Goal: Task Accomplishment & Management: Complete application form

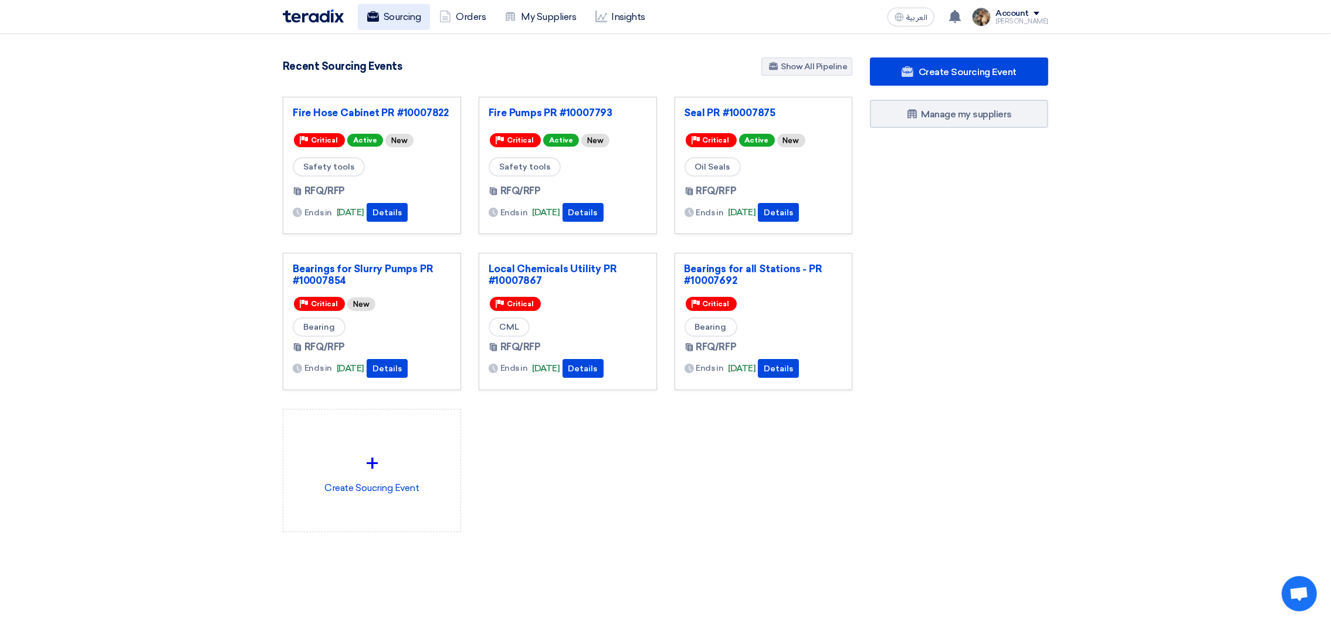
click at [394, 17] on link "Sourcing" at bounding box center [394, 17] width 72 height 26
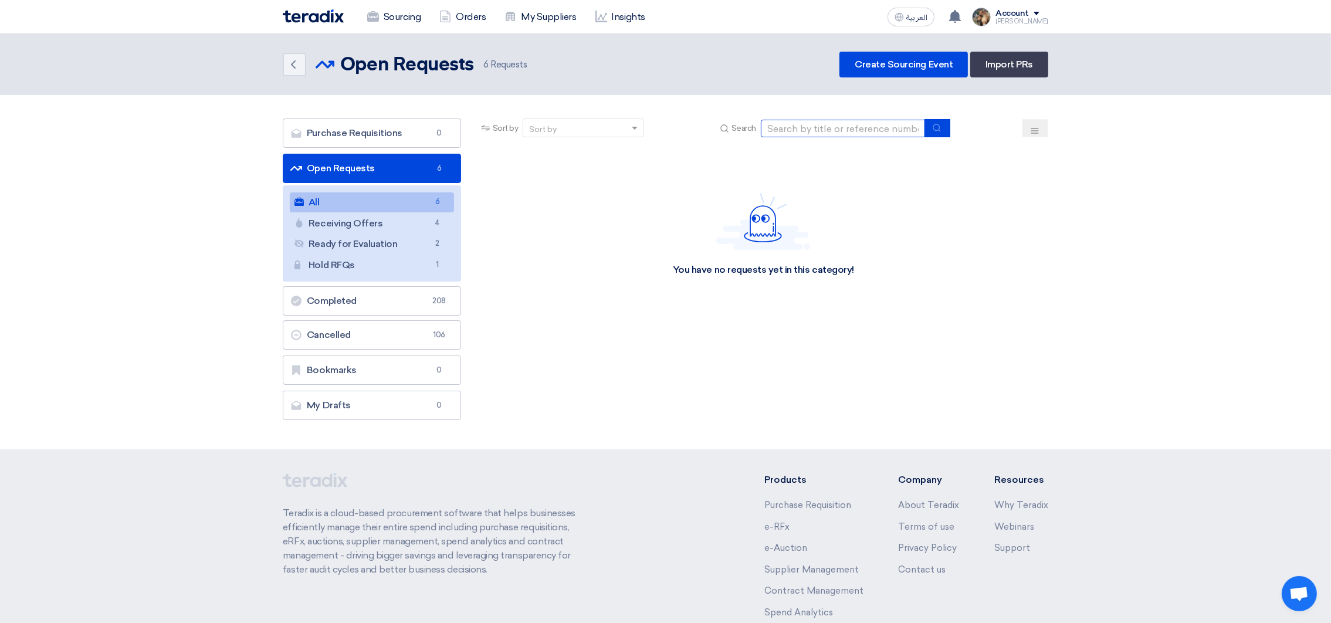
paste input "10007875"
type input "10007875"
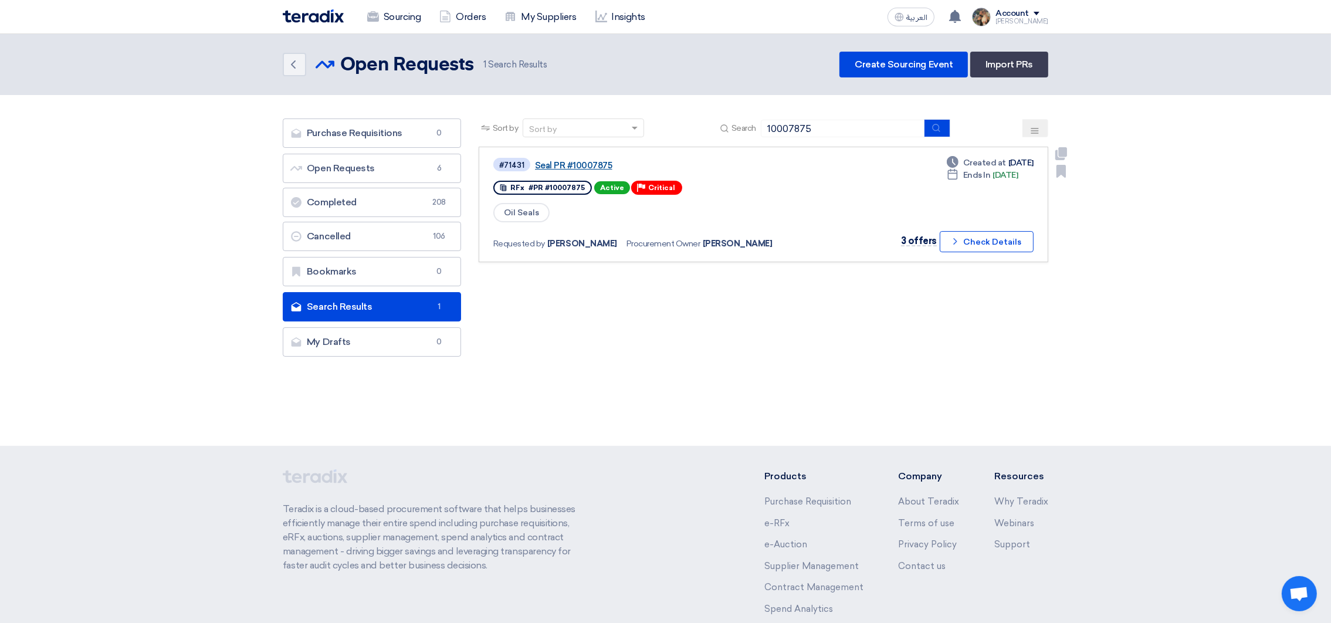
click at [570, 164] on link "Seal PR #10007875" at bounding box center [681, 165] width 293 height 11
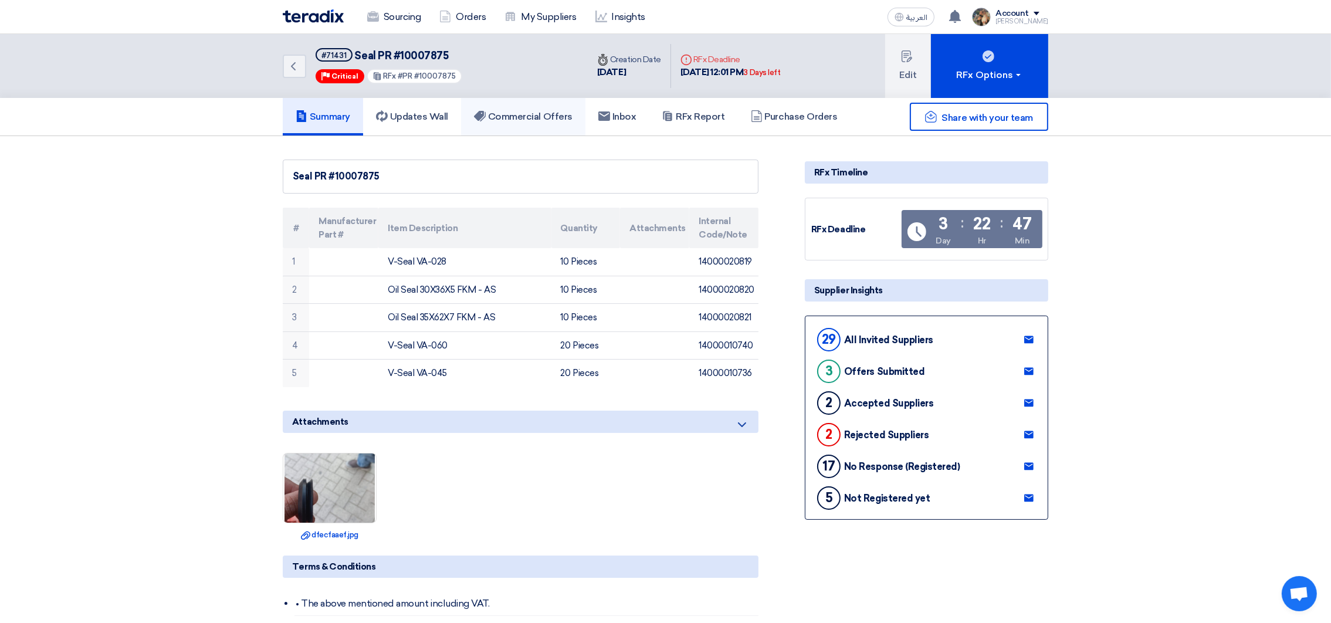
click at [536, 115] on h5 "Commercial Offers" at bounding box center [523, 117] width 99 height 12
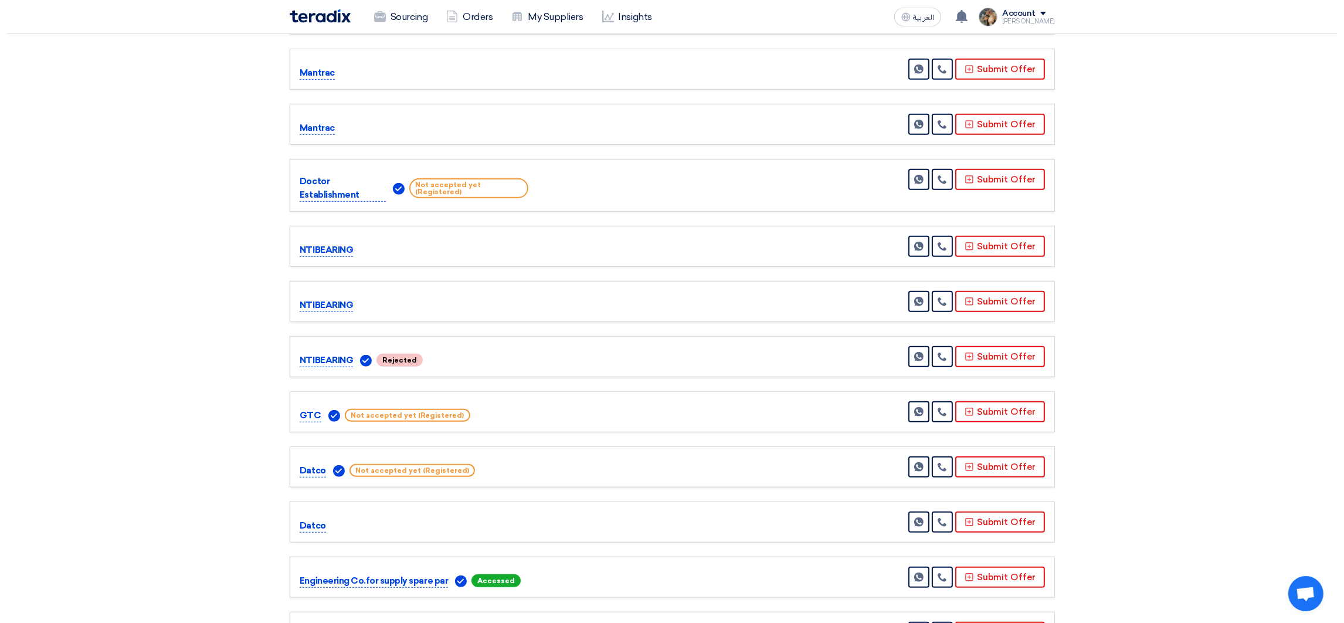
scroll to position [1320, 0]
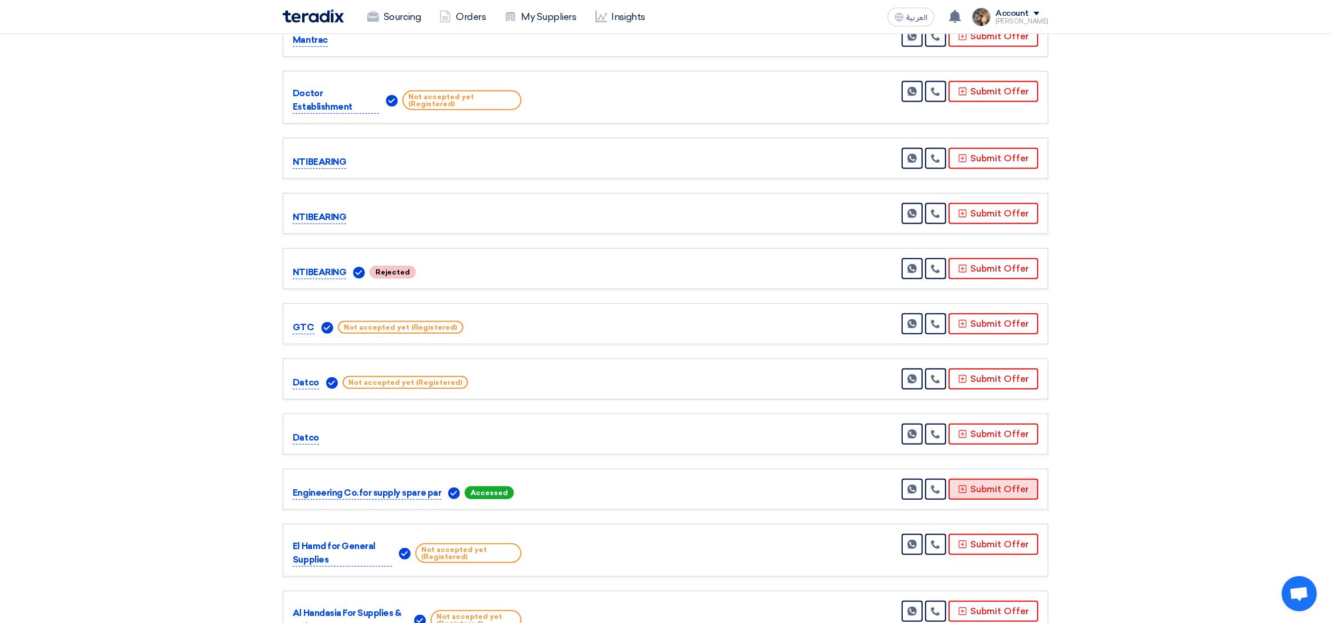
click at [1016, 479] on button "Submit Offer" at bounding box center [994, 489] width 90 height 21
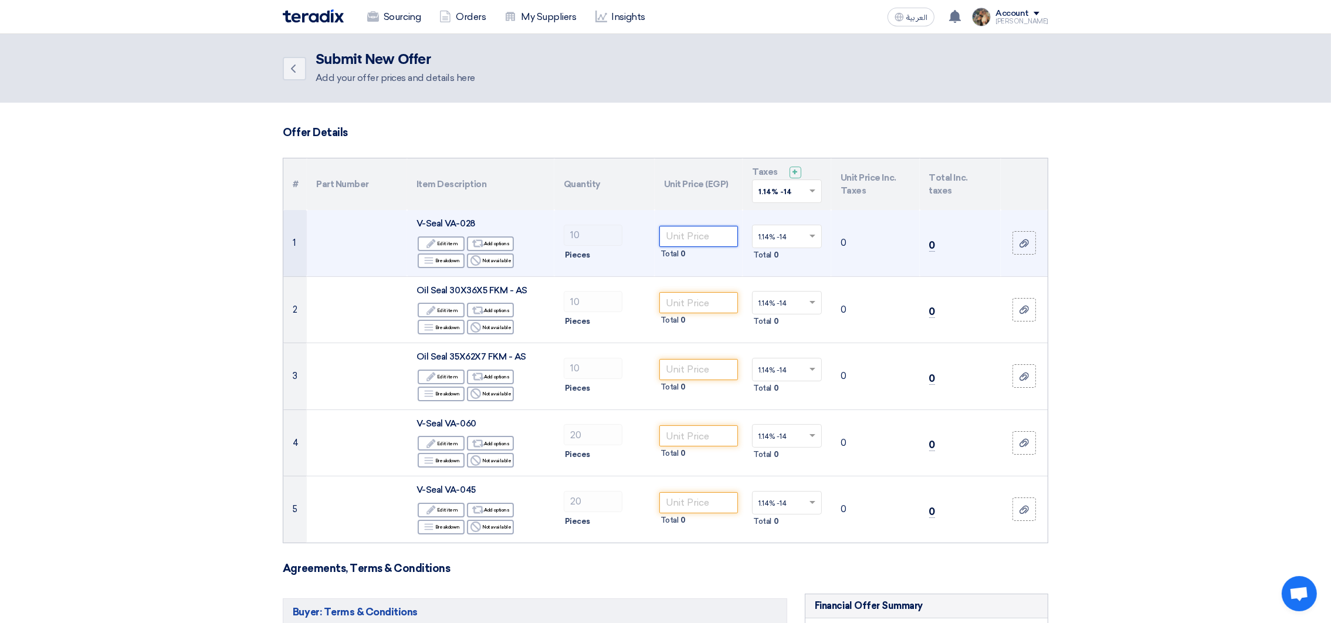
click at [705, 241] on input "number" at bounding box center [698, 236] width 79 height 21
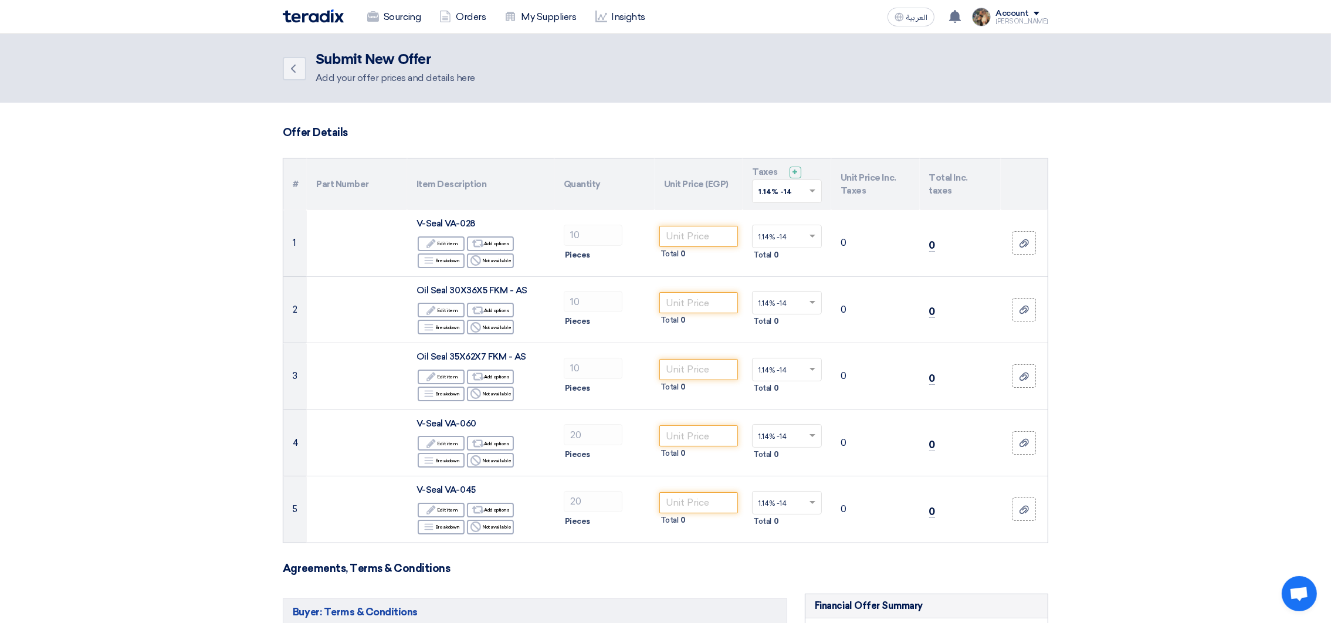
click at [789, 189] on input "text" at bounding box center [780, 192] width 45 height 19
click at [794, 227] on div "14% -14%" at bounding box center [787, 233] width 69 height 21
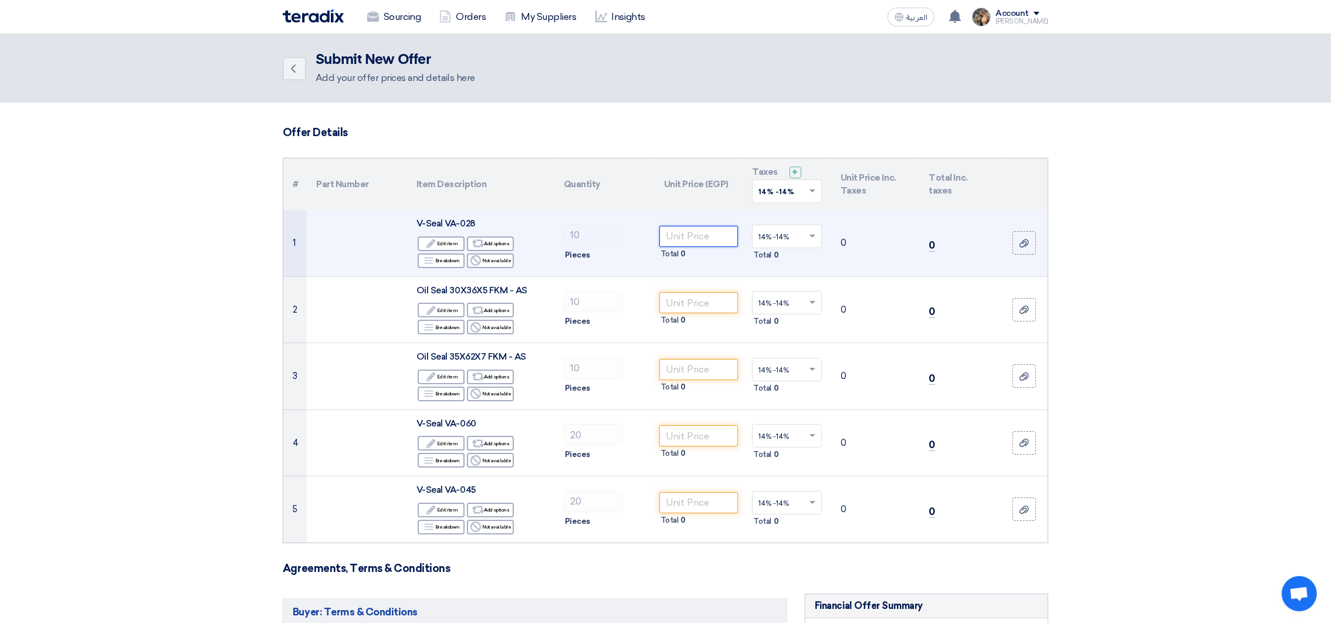
click at [705, 228] on input "number" at bounding box center [698, 236] width 79 height 21
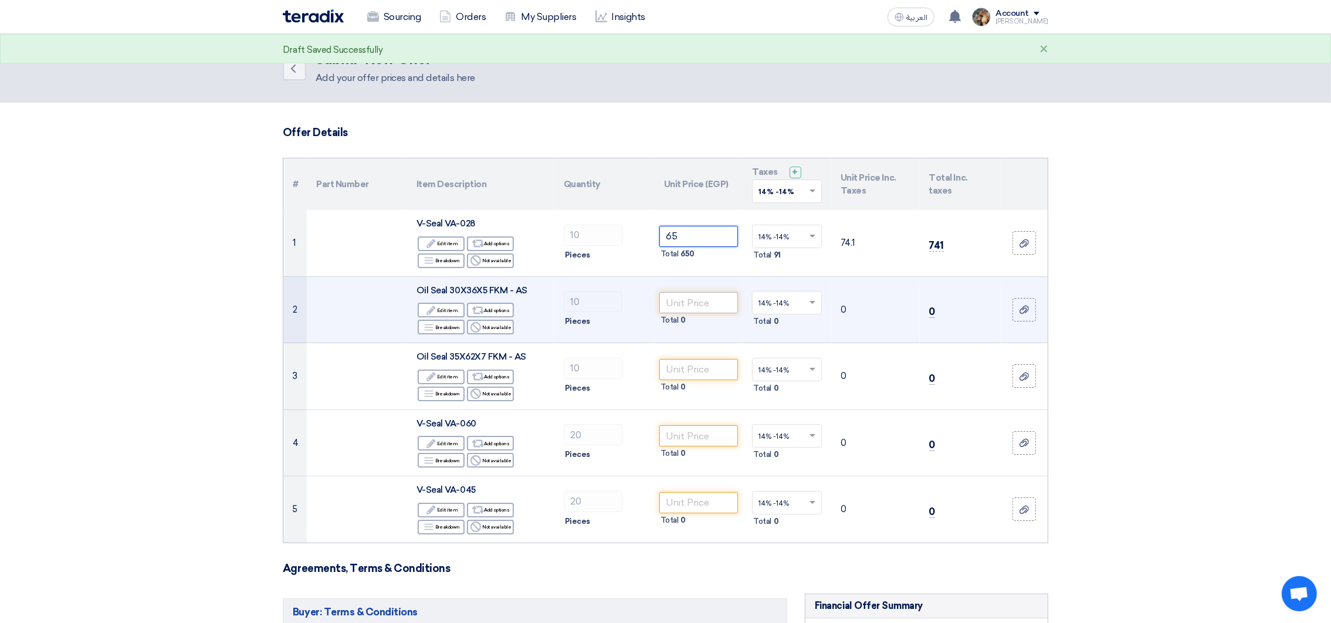
type input "65"
click at [720, 307] on input "number" at bounding box center [698, 302] width 79 height 21
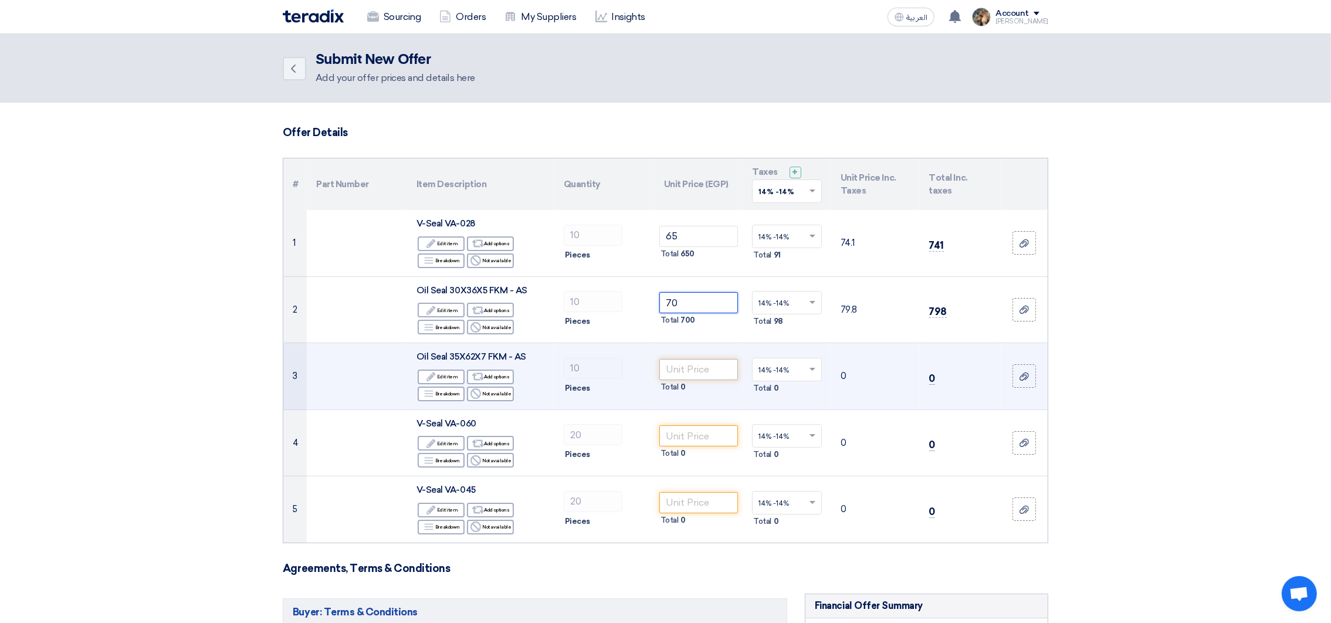
type input "70"
click at [706, 372] on input "number" at bounding box center [698, 369] width 79 height 21
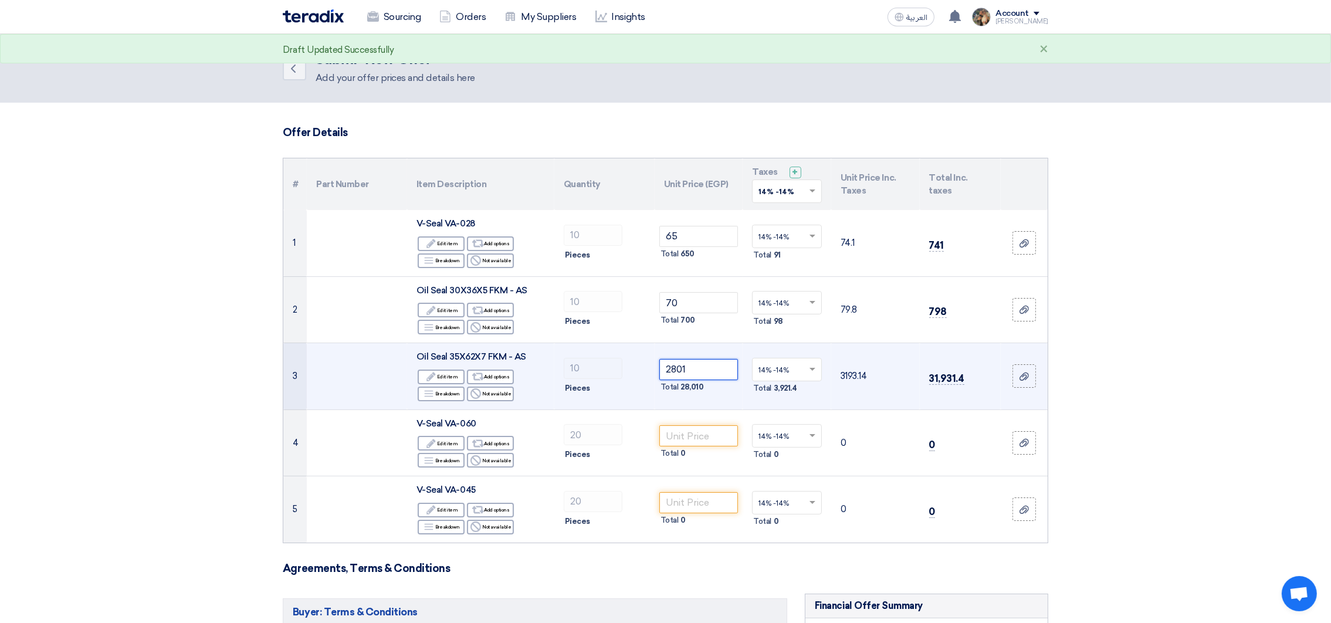
type input "280"
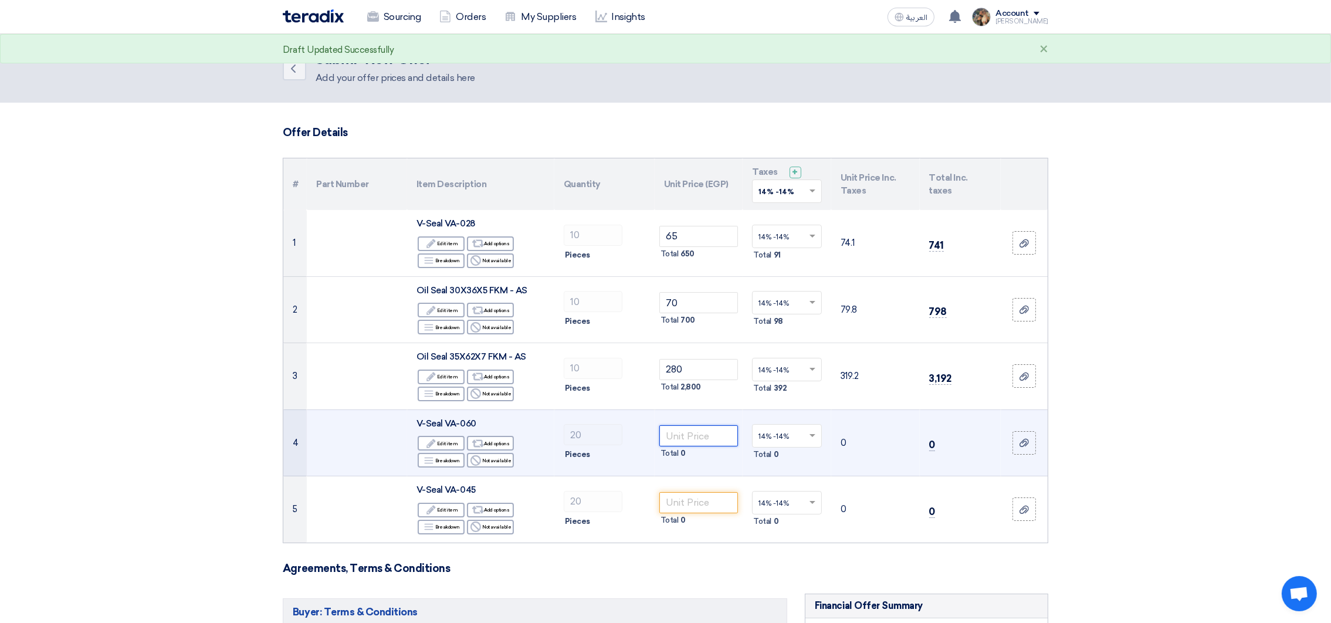
click at [716, 431] on input "number" at bounding box center [698, 435] width 79 height 21
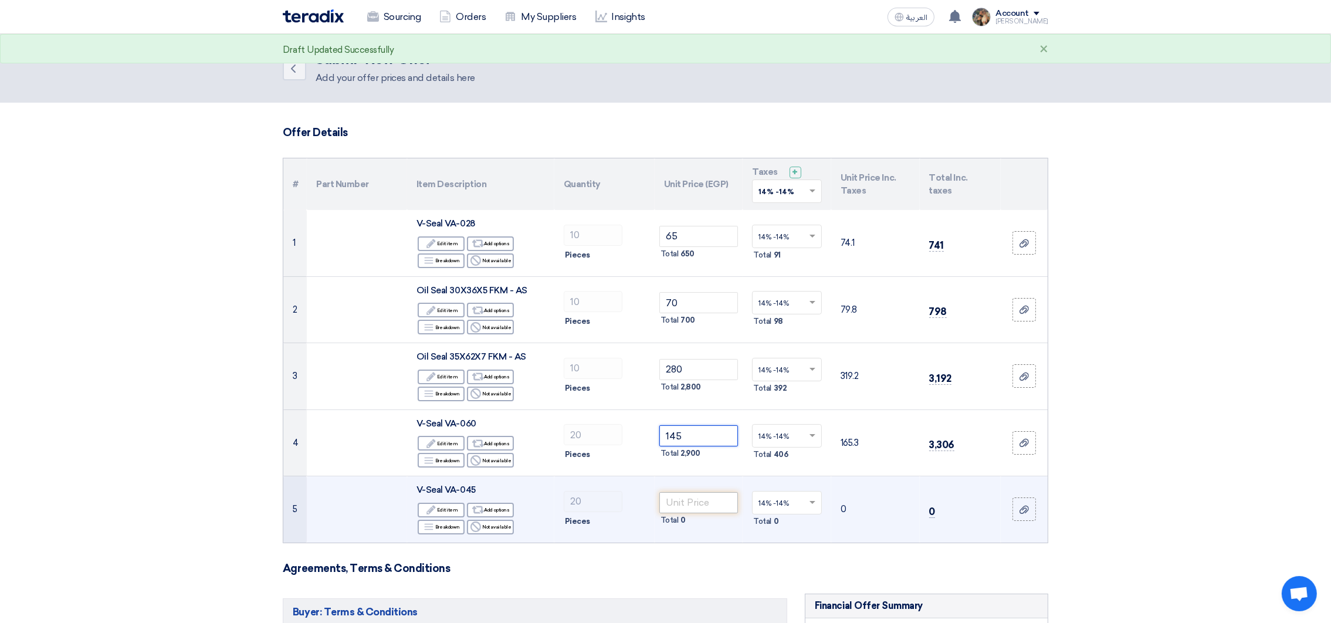
type input "145"
click at [689, 510] on input "number" at bounding box center [698, 502] width 79 height 21
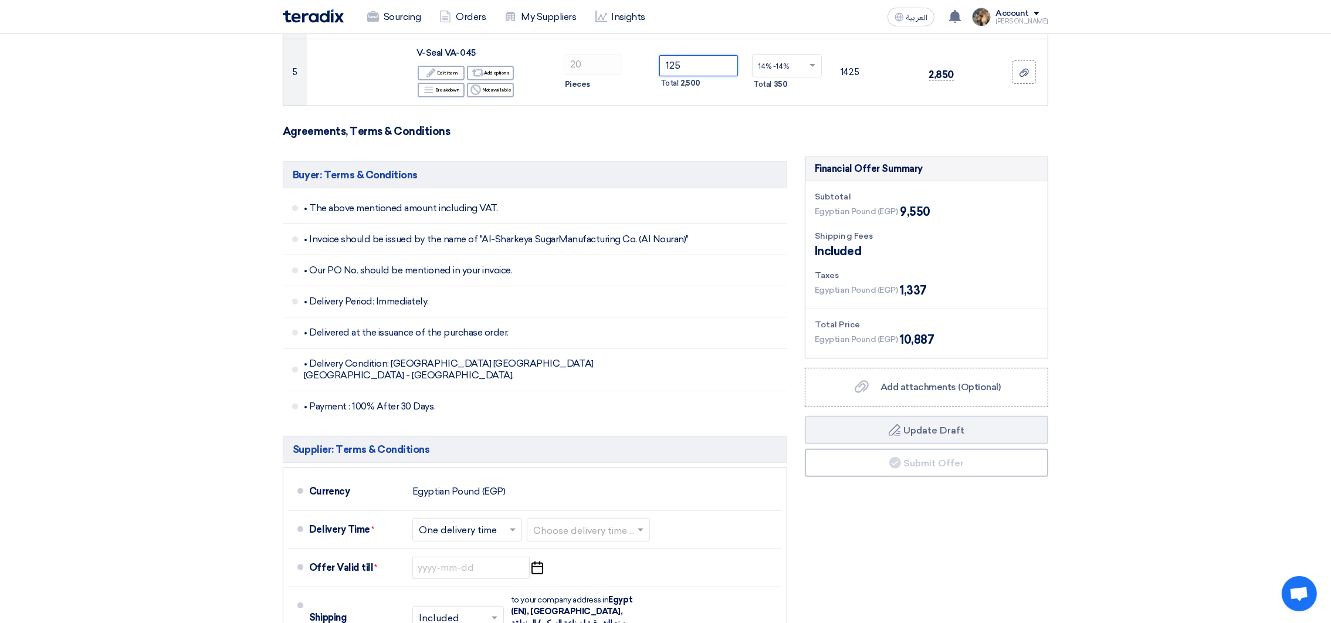
scroll to position [439, 0]
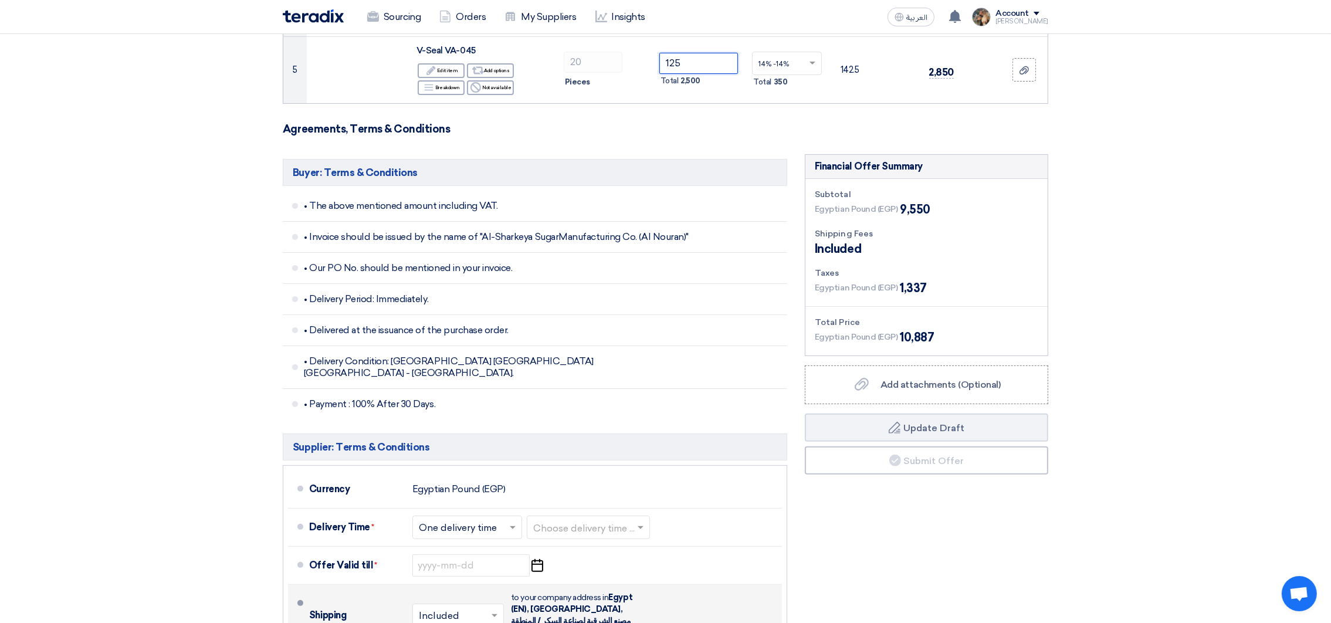
type input "125"
click at [861, 369] on label "Add attachments (Optional) Add attachments (Optional)" at bounding box center [926, 384] width 243 height 39
click at [0, 0] on input "Add attachments (Optional) Add attachments (Optional)" at bounding box center [0, 0] width 0 height 0
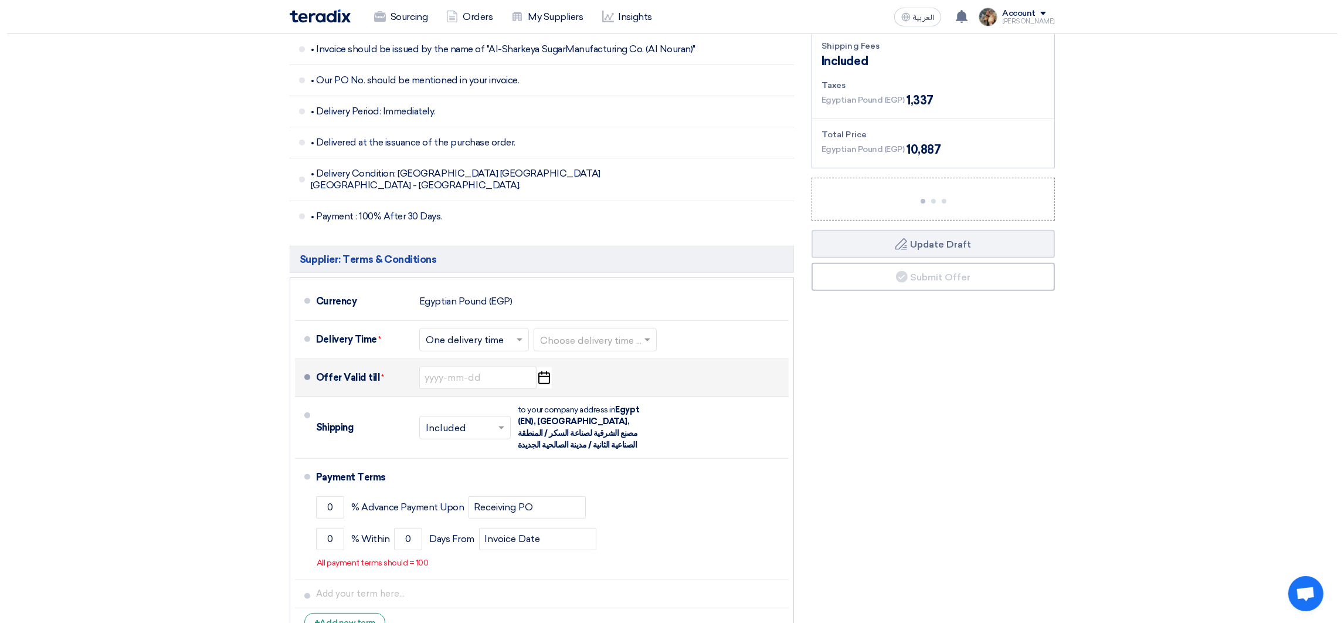
scroll to position [704, 0]
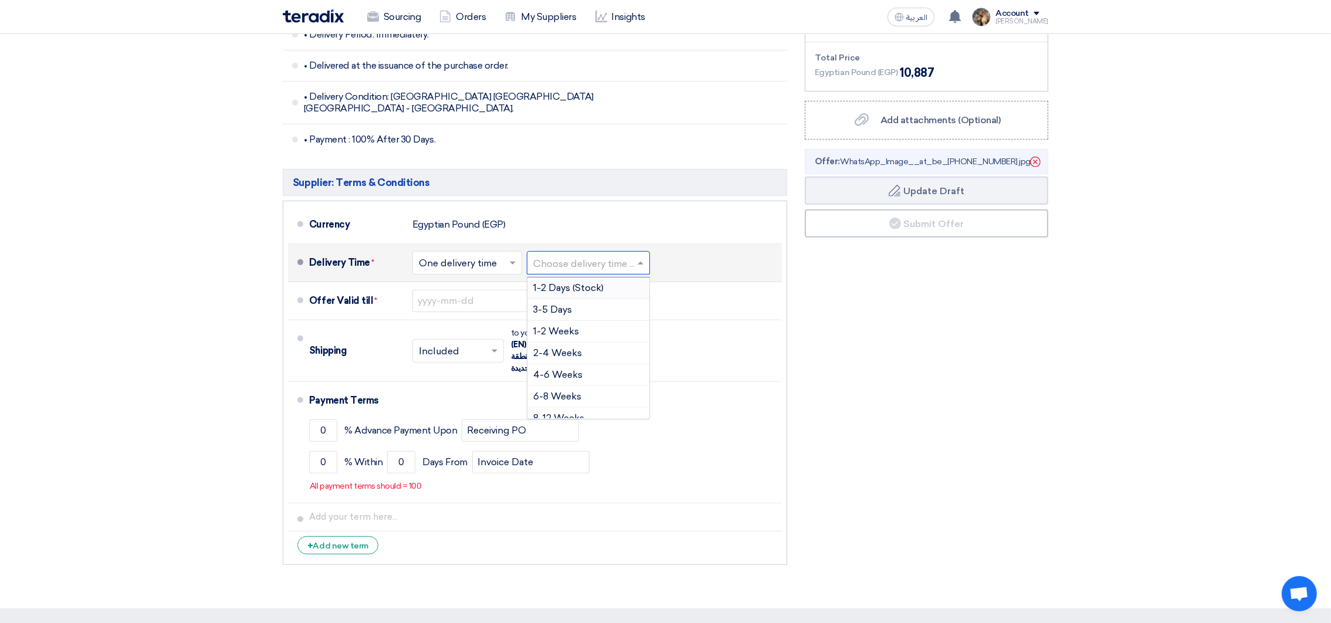
click at [575, 255] on input "text" at bounding box center [588, 263] width 111 height 17
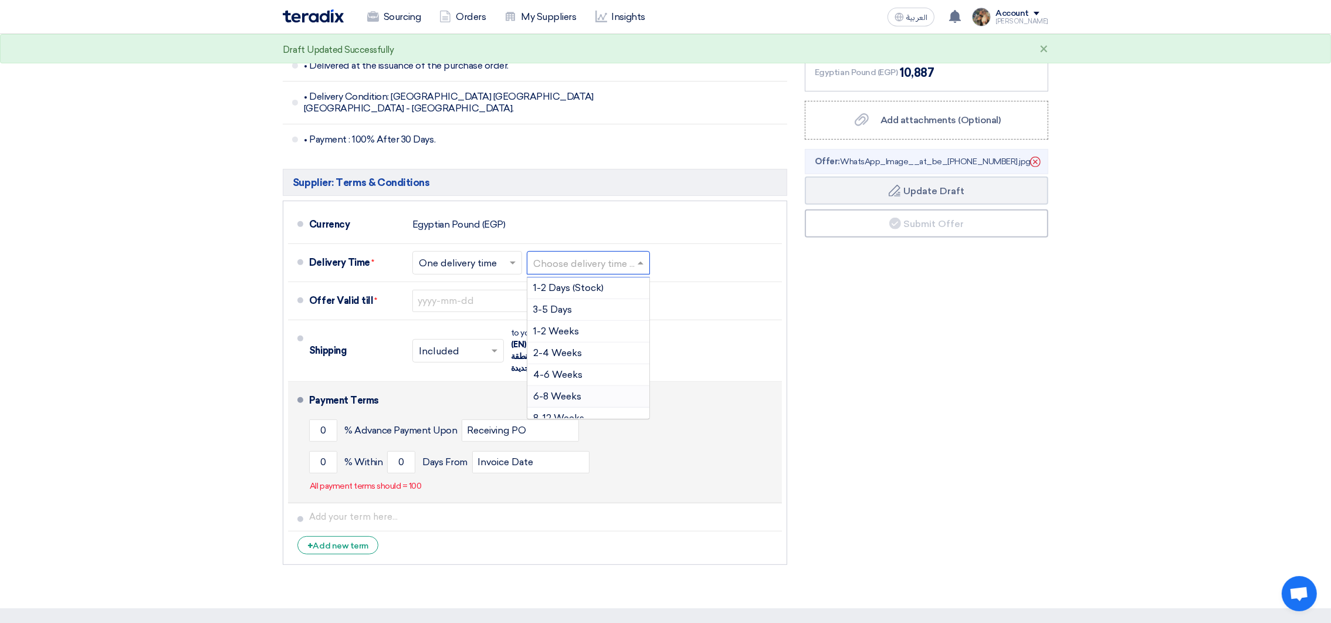
click at [558, 391] on span "6-8 Weeks" at bounding box center [557, 396] width 48 height 11
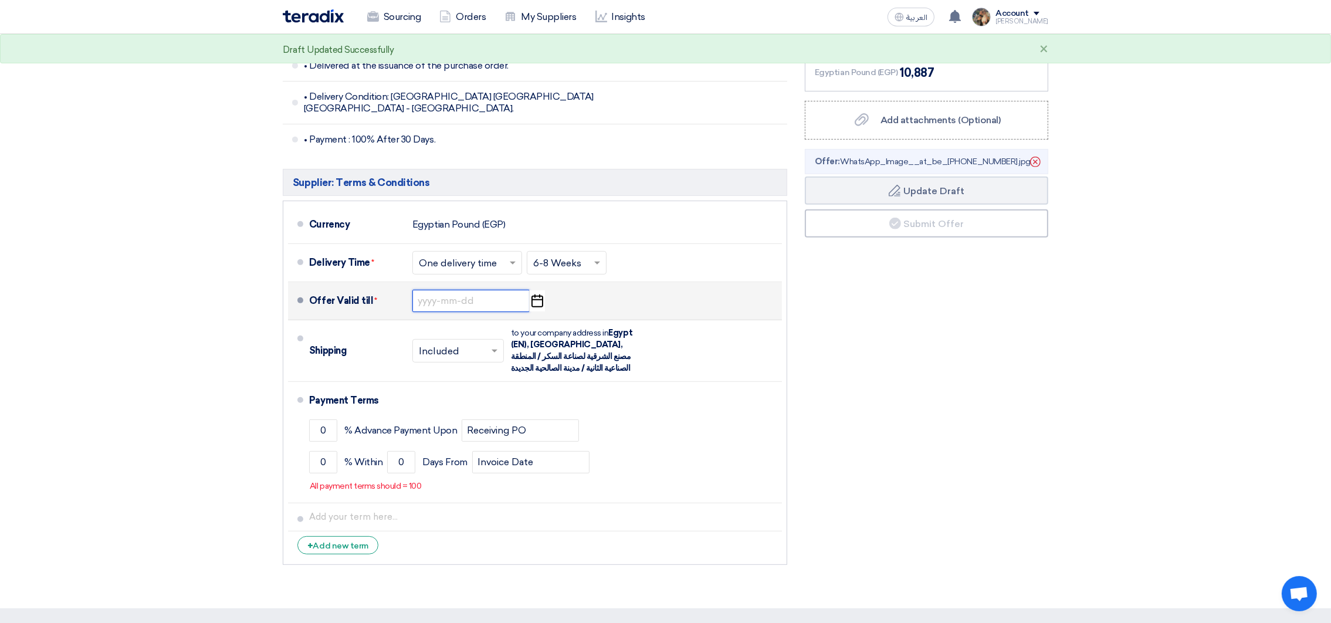
click at [499, 290] on input at bounding box center [470, 301] width 117 height 22
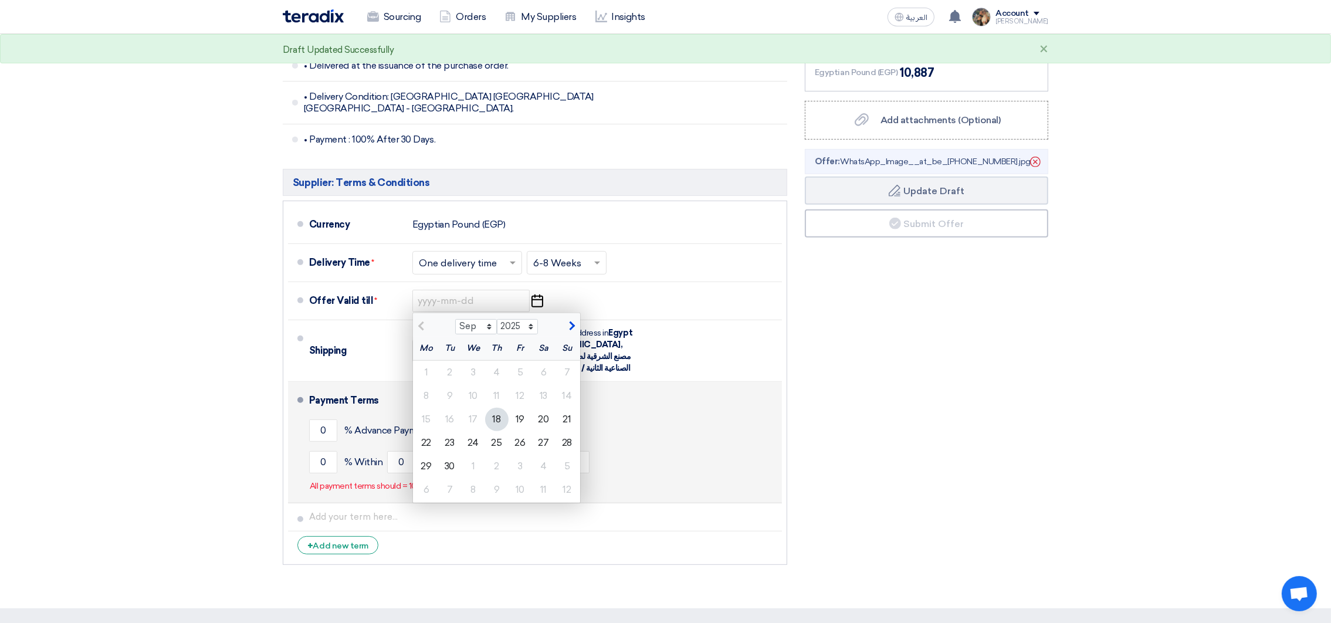
click at [497, 435] on div "25" at bounding box center [496, 442] width 23 height 23
type input "[DATE]"
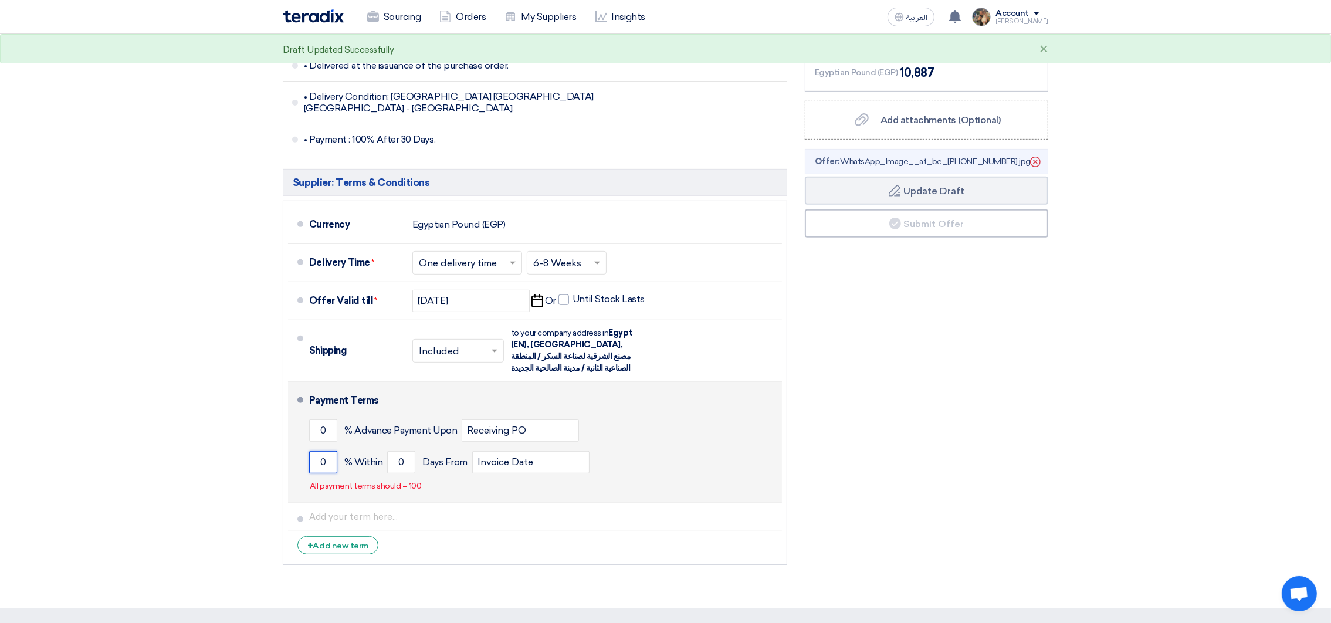
click at [319, 451] on input "0" at bounding box center [323, 462] width 28 height 22
type input "100"
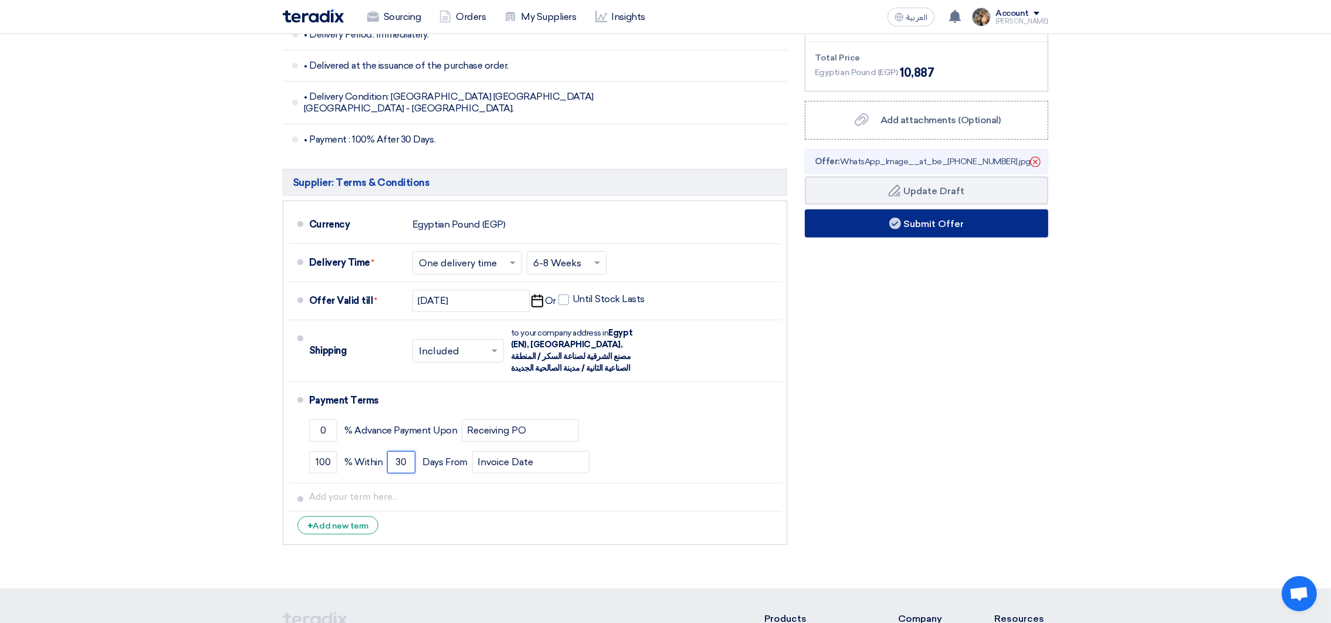
type input "30"
click at [936, 231] on button "Submit Offer" at bounding box center [926, 223] width 243 height 28
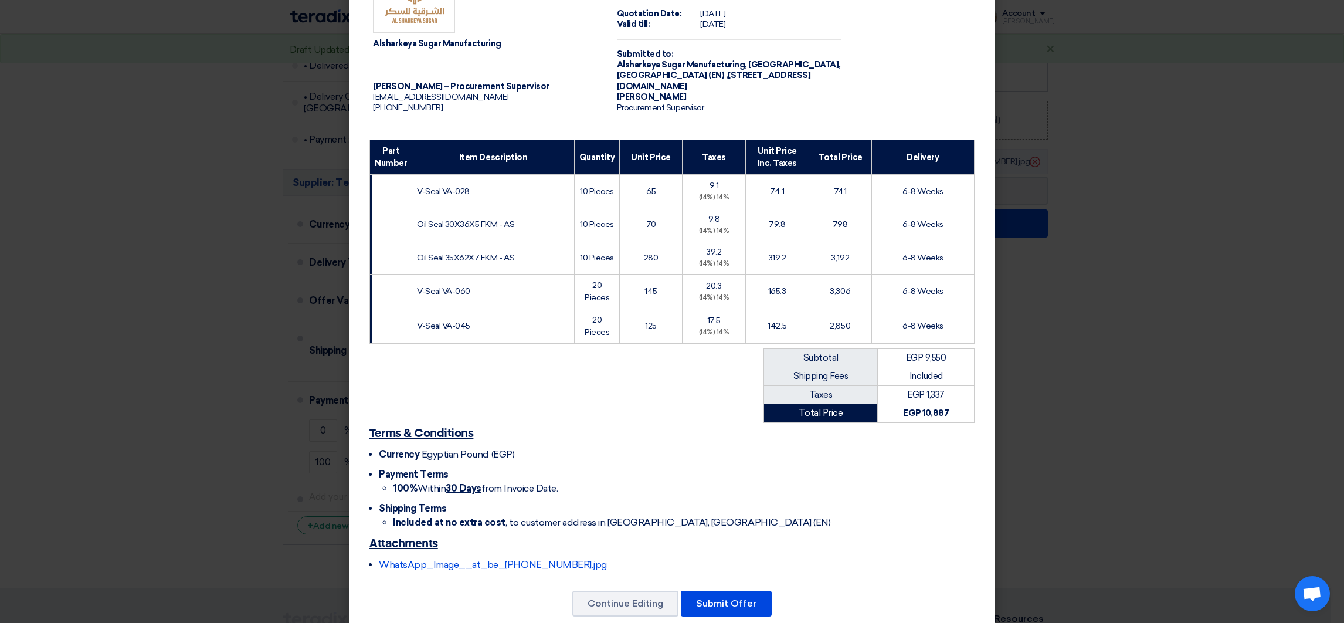
scroll to position [80, 0]
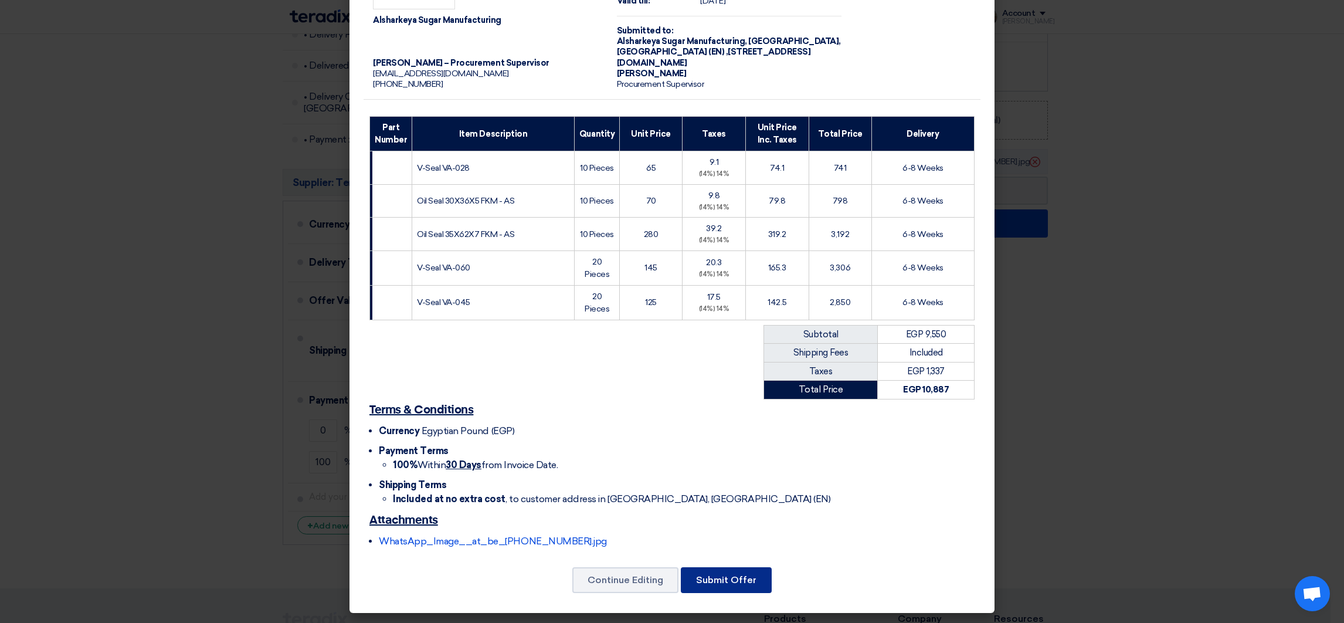
click at [715, 580] on button "Submit Offer" at bounding box center [726, 580] width 91 height 26
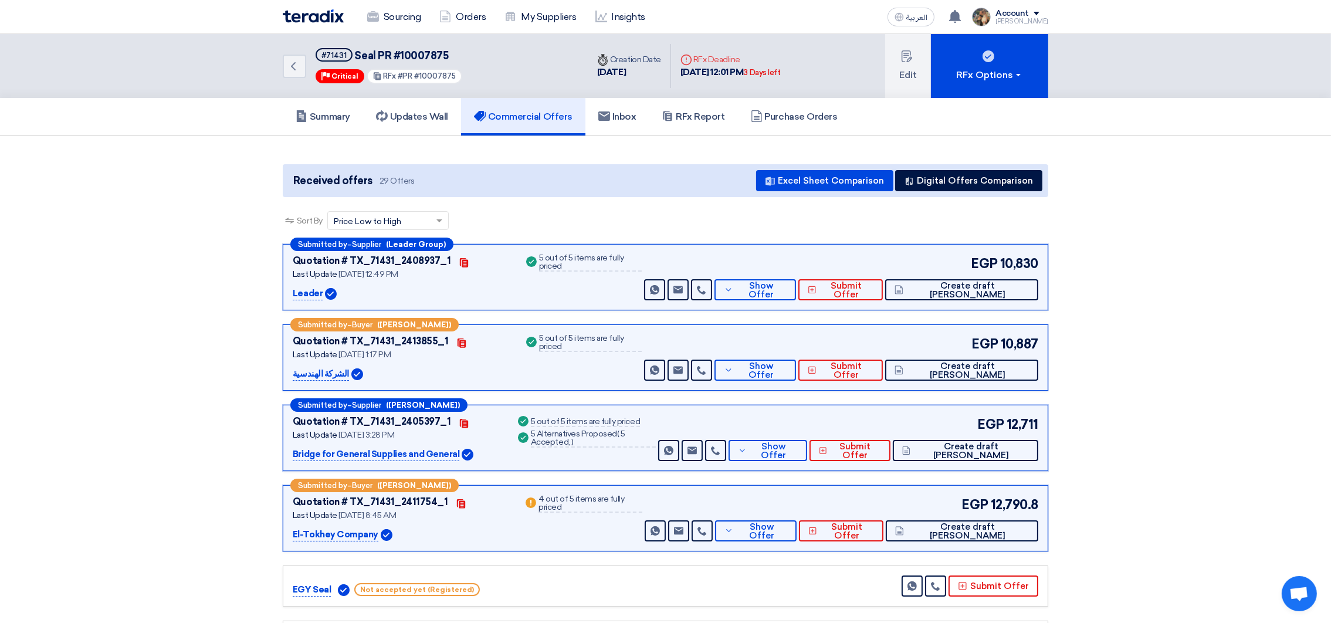
click at [305, 18] on img at bounding box center [313, 15] width 61 height 13
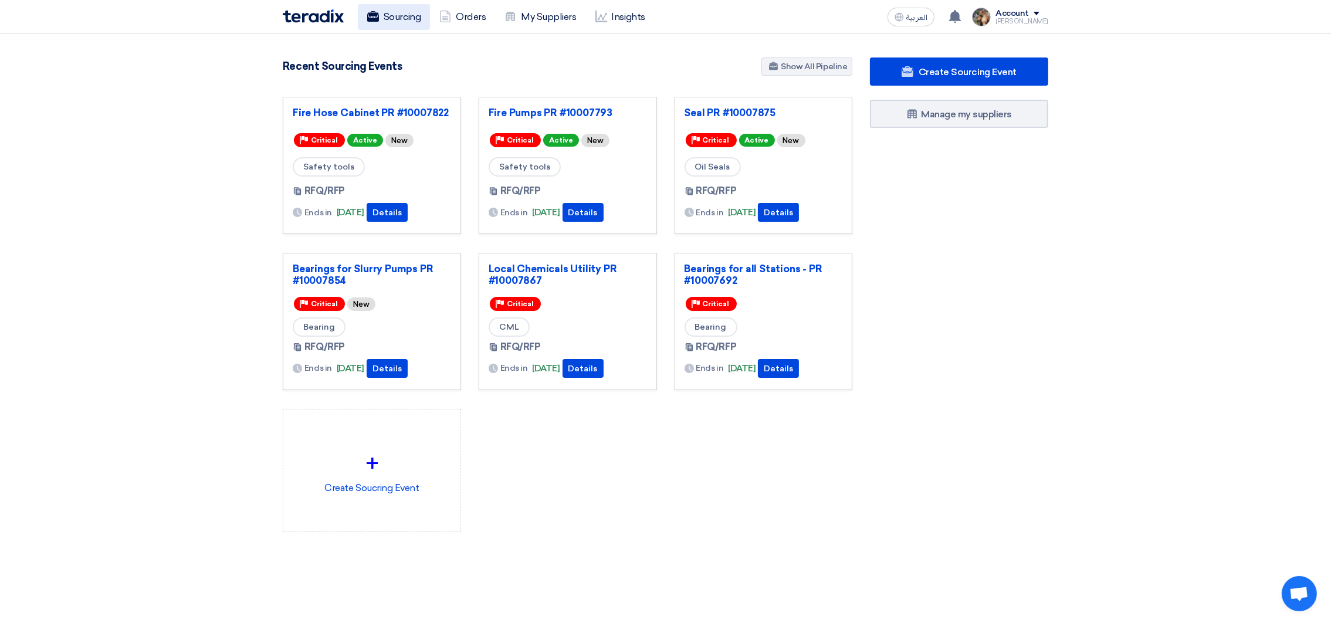
click at [411, 10] on link "Sourcing" at bounding box center [394, 17] width 72 height 26
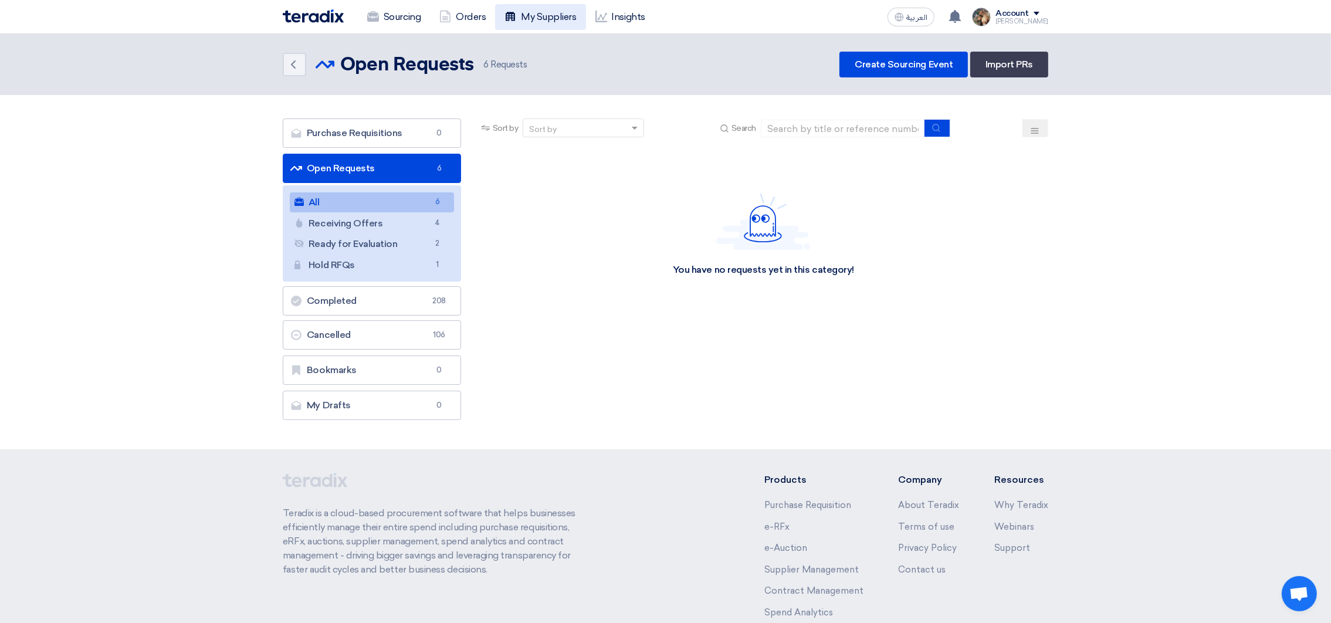
click at [529, 13] on link "My Suppliers" at bounding box center [540, 17] width 90 height 26
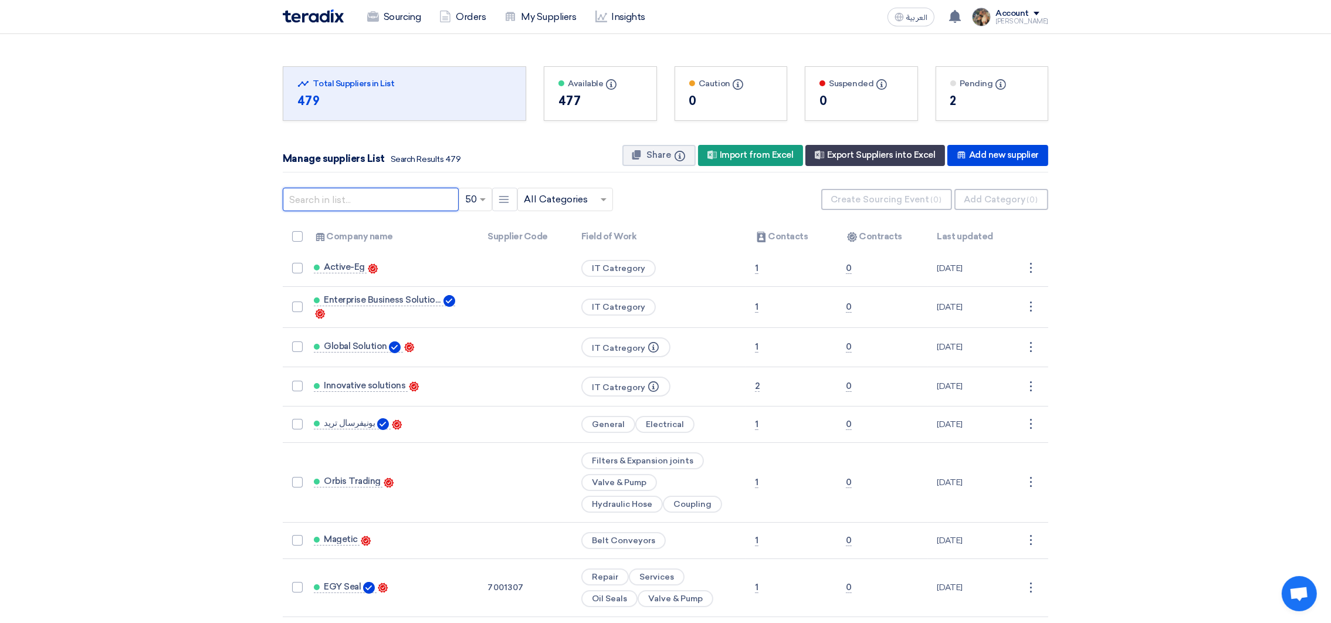
click at [406, 198] on input "text" at bounding box center [371, 199] width 176 height 23
type input "HANDASIA"
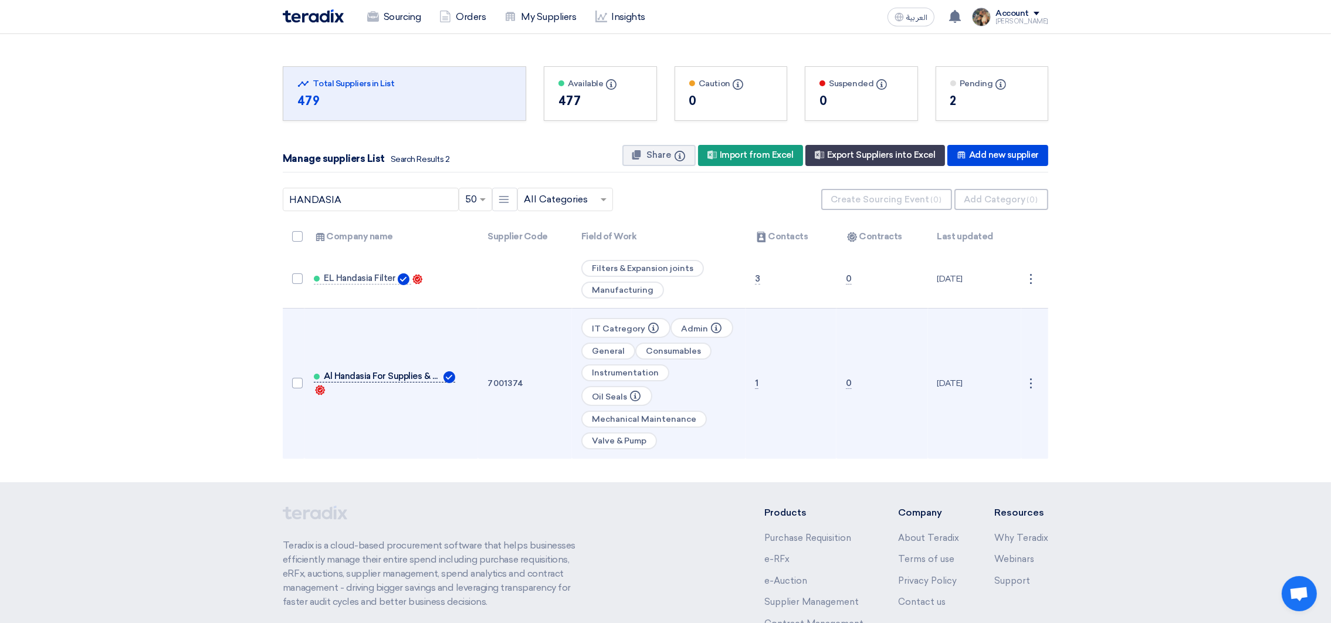
click at [399, 371] on span "Al Handasia For Supplies & Maintenance" at bounding box center [382, 375] width 117 height 9
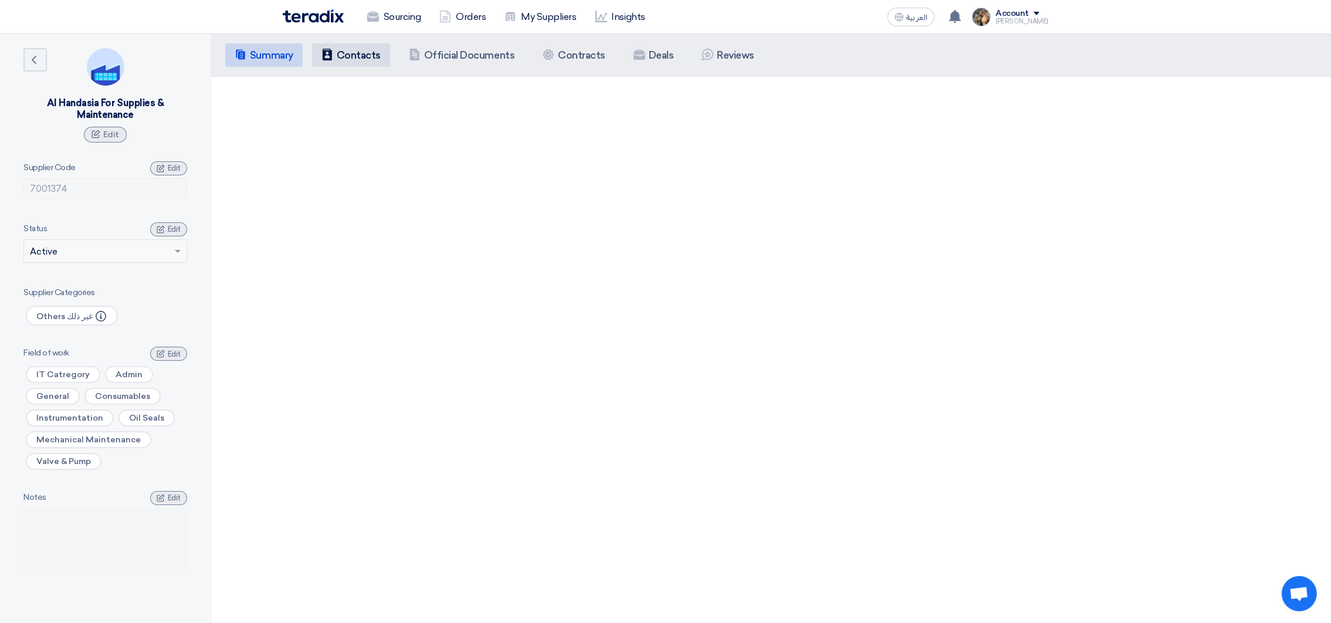
click at [354, 55] on h5 "Contacts" at bounding box center [359, 55] width 44 height 12
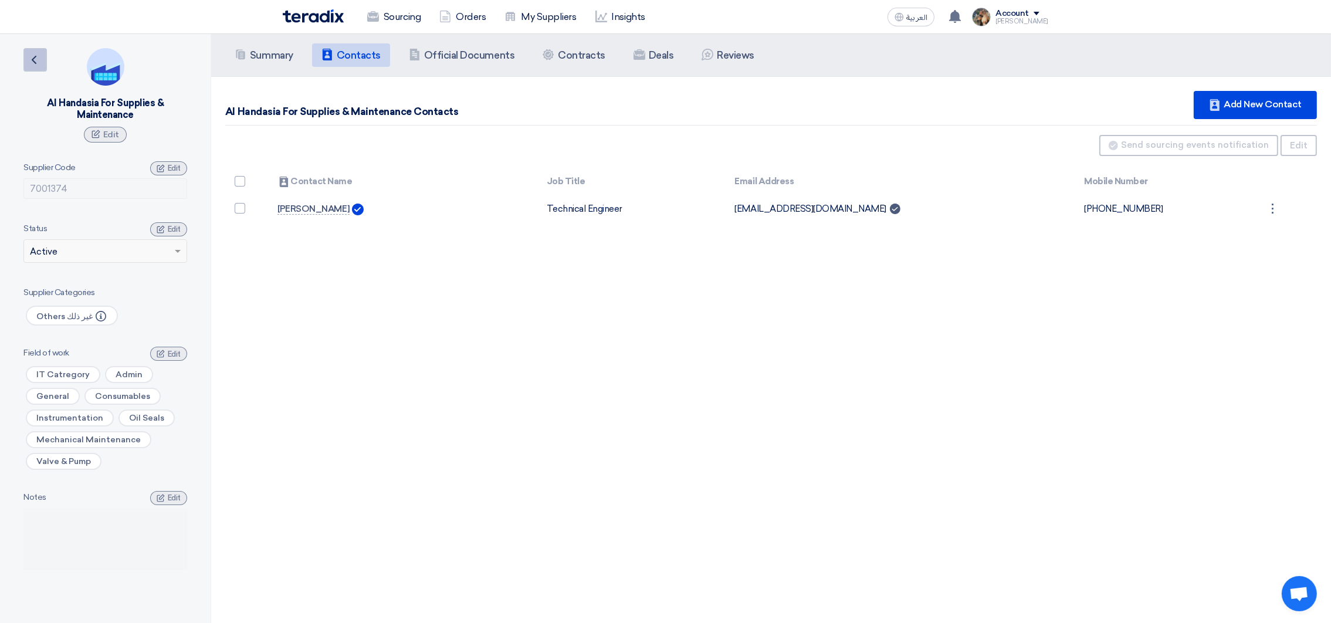
click at [29, 53] on icon "Back" at bounding box center [34, 60] width 14 height 14
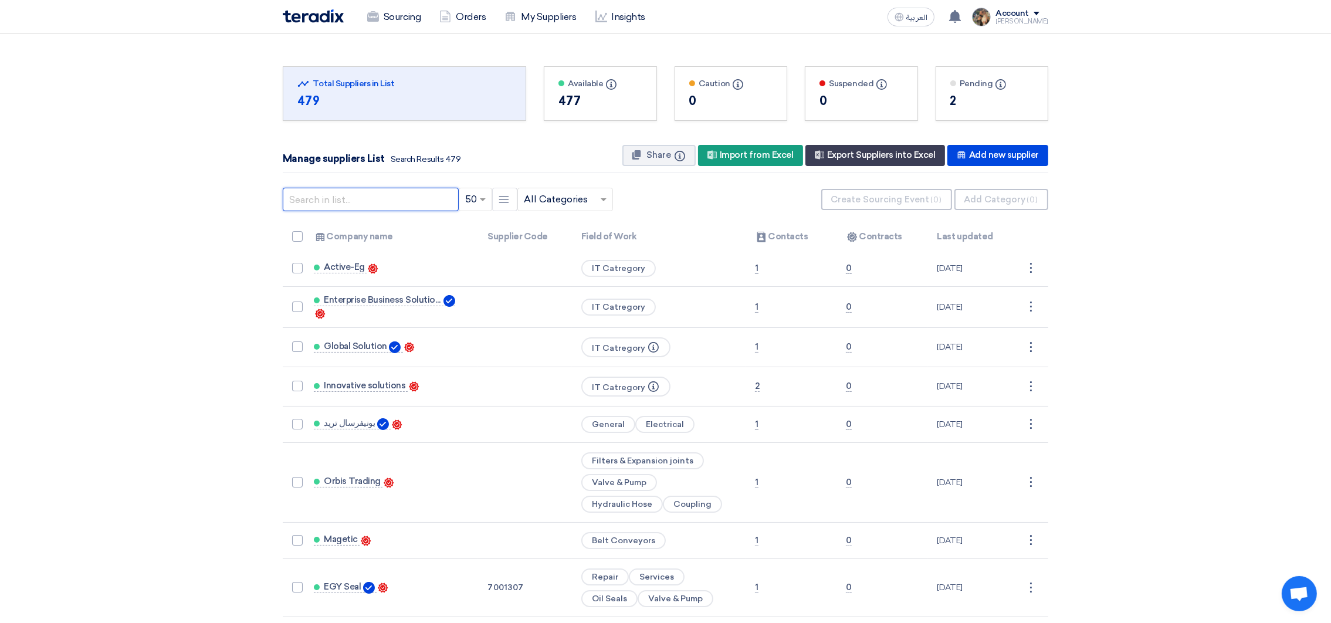
click at [331, 199] on input "text" at bounding box center [371, 199] width 176 height 23
type input "ENGINEERING"
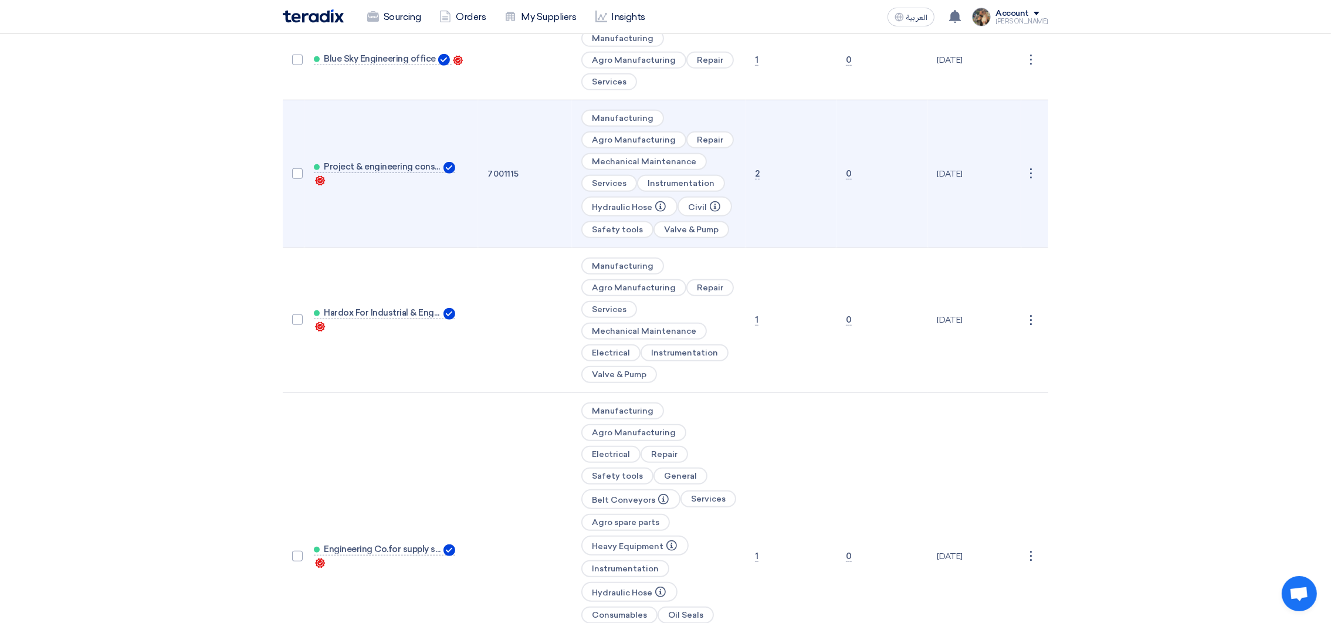
scroll to position [1408, 0]
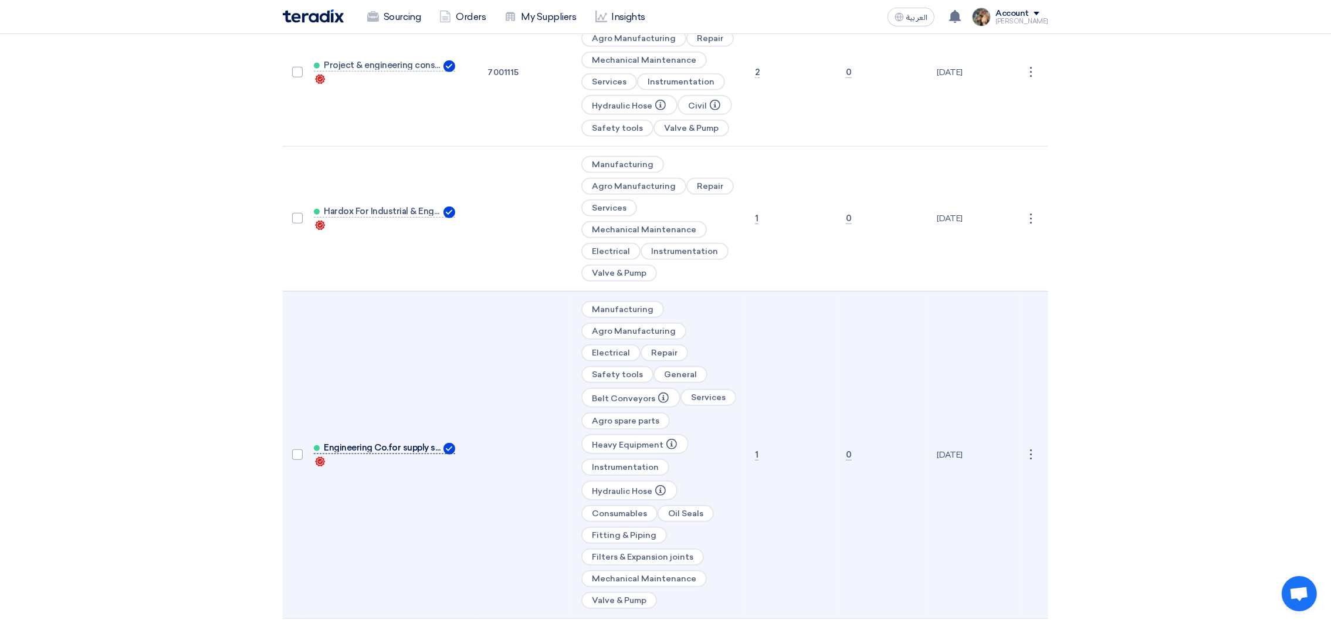
click at [400, 443] on span "Engineering Co.for supply spare par" at bounding box center [382, 447] width 117 height 9
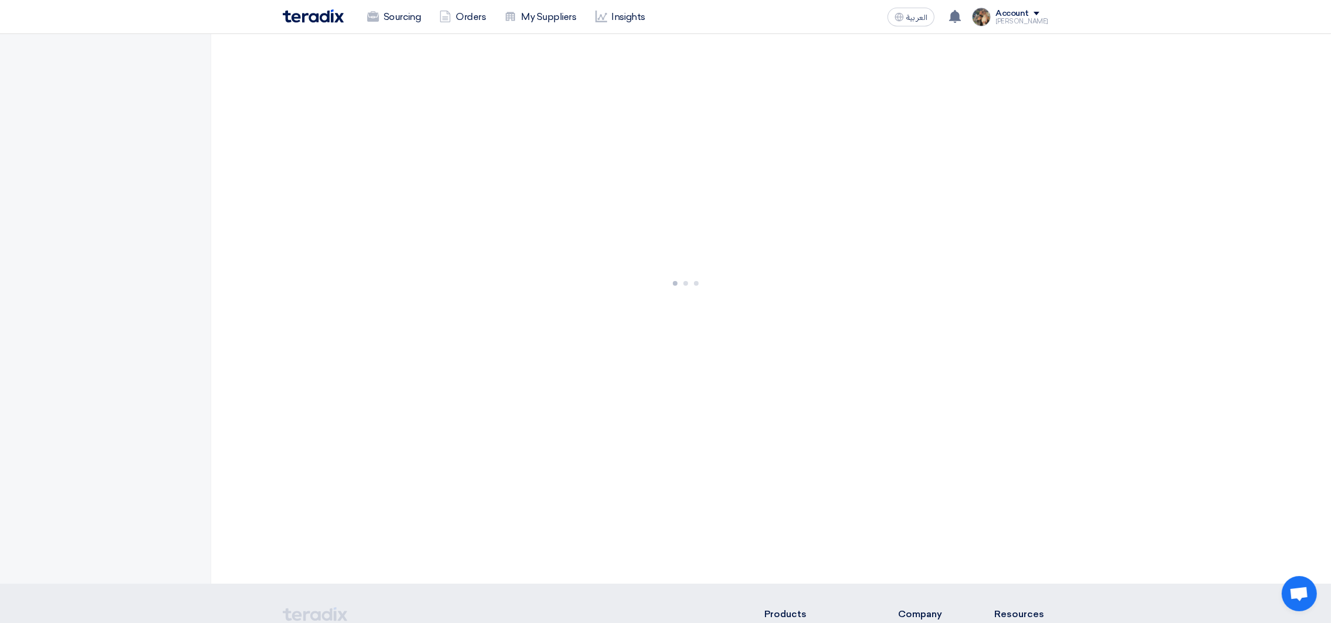
scroll to position [174, 0]
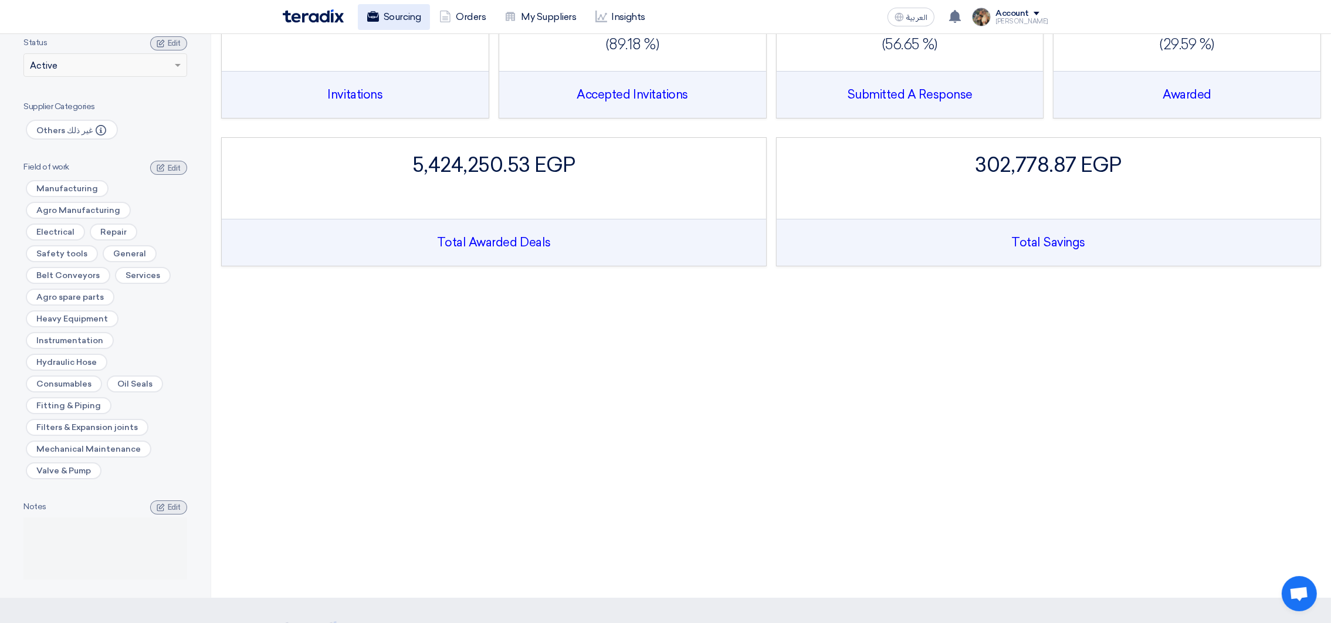
click at [399, 19] on link "Sourcing" at bounding box center [394, 17] width 72 height 26
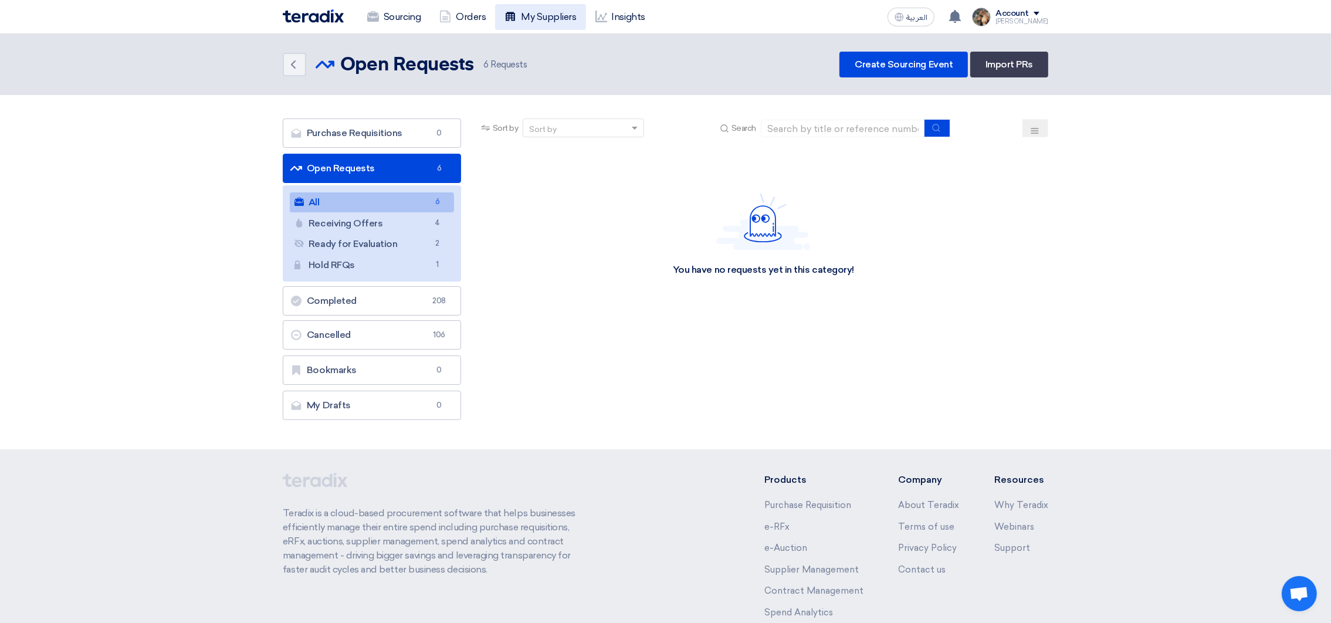
click at [533, 17] on link "My Suppliers" at bounding box center [540, 17] width 90 height 26
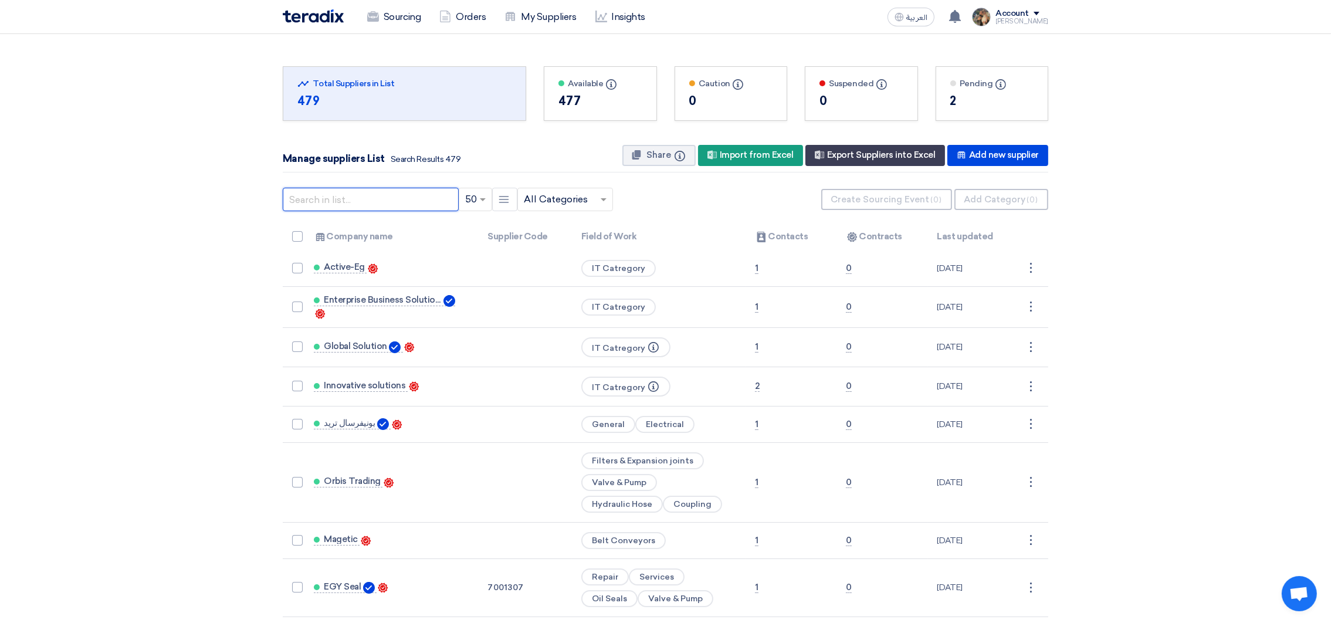
click at [348, 208] on input "text" at bounding box center [371, 199] width 176 height 23
type input "ENGINEERING"
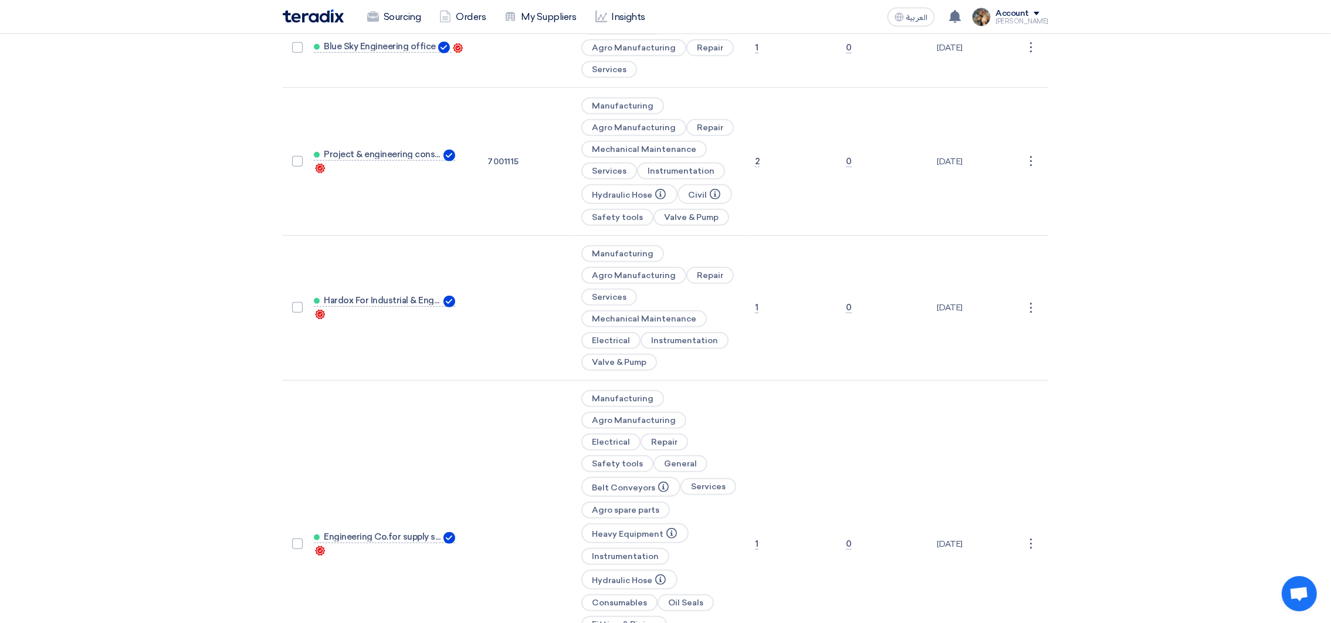
scroll to position [1320, 0]
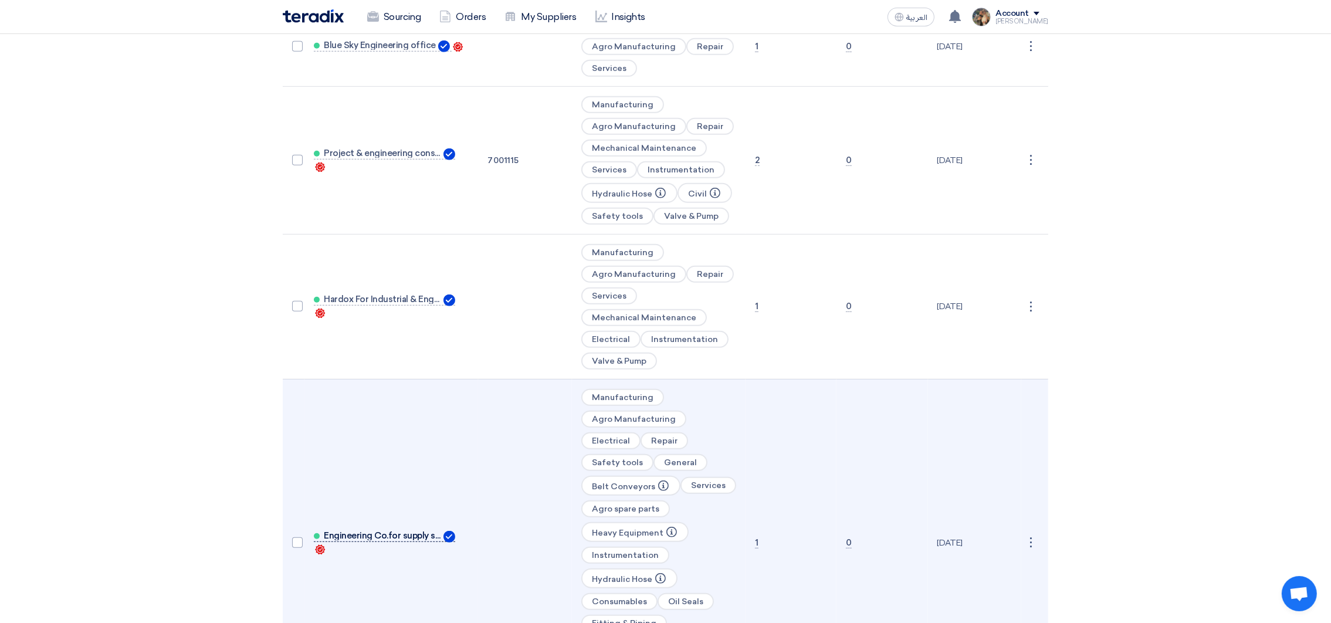
click at [381, 531] on span "Engineering Co.for supply spare par" at bounding box center [382, 535] width 117 height 9
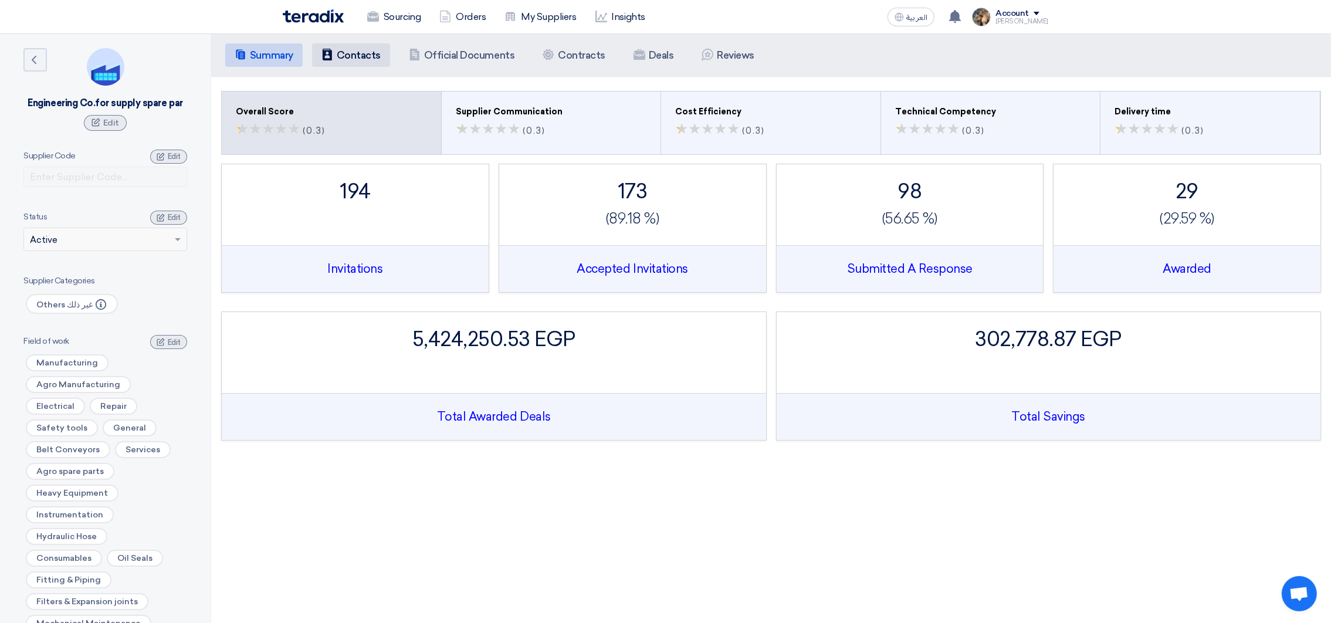
click at [372, 55] on h5 "Contacts" at bounding box center [359, 55] width 44 height 12
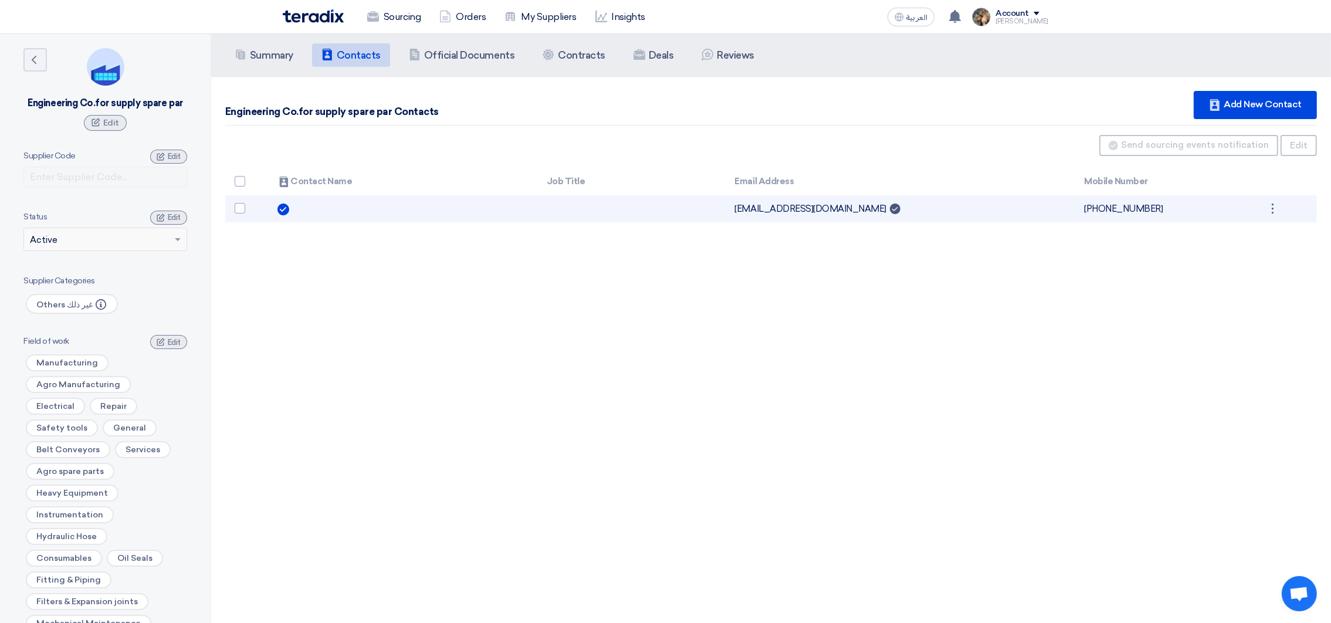
click at [745, 206] on td "[EMAIL_ADDRESS][DOMAIN_NAME] Can Receive RFQ" at bounding box center [901, 209] width 350 height 28
copy tr "[EMAIL_ADDRESS][DOMAIN_NAME] Can Receive RFQ"
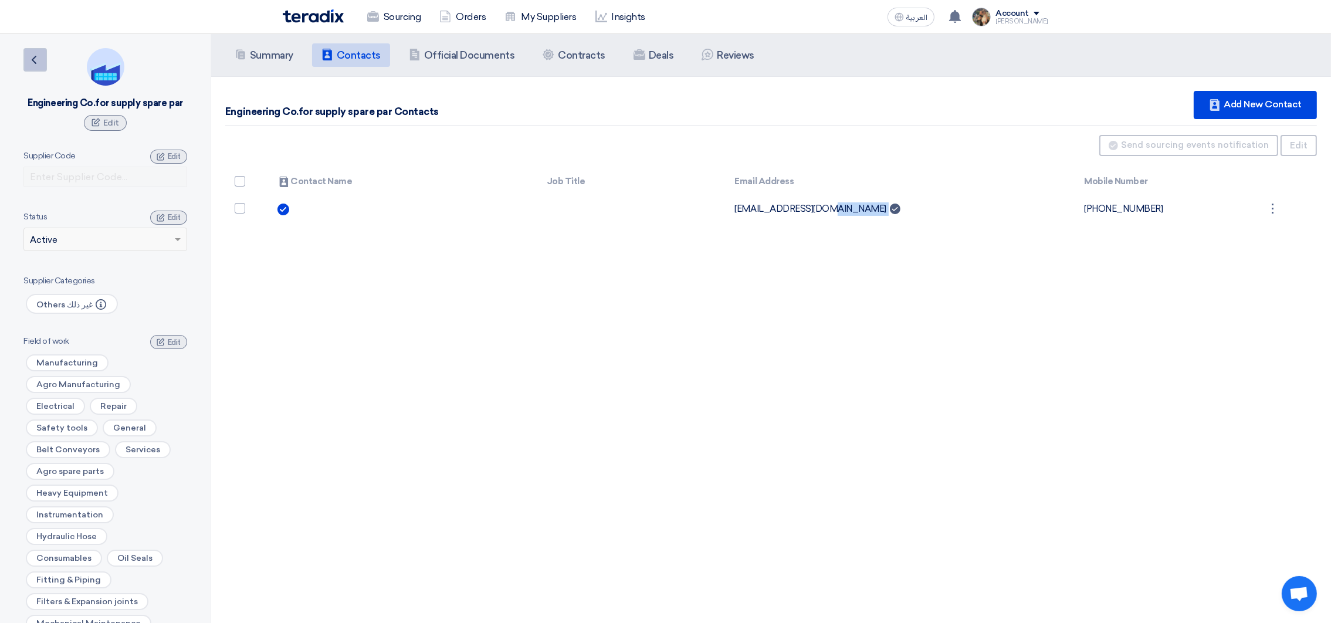
click at [29, 64] on icon "Back" at bounding box center [34, 60] width 14 height 14
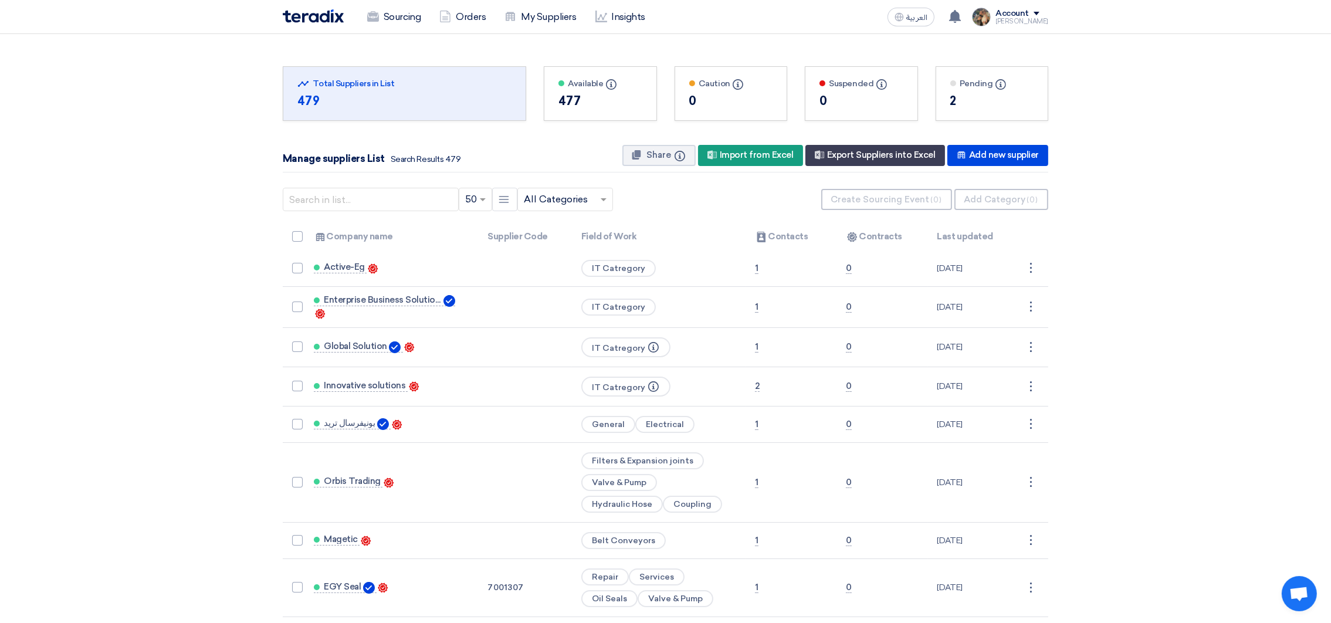
click at [318, 20] on img at bounding box center [313, 15] width 61 height 13
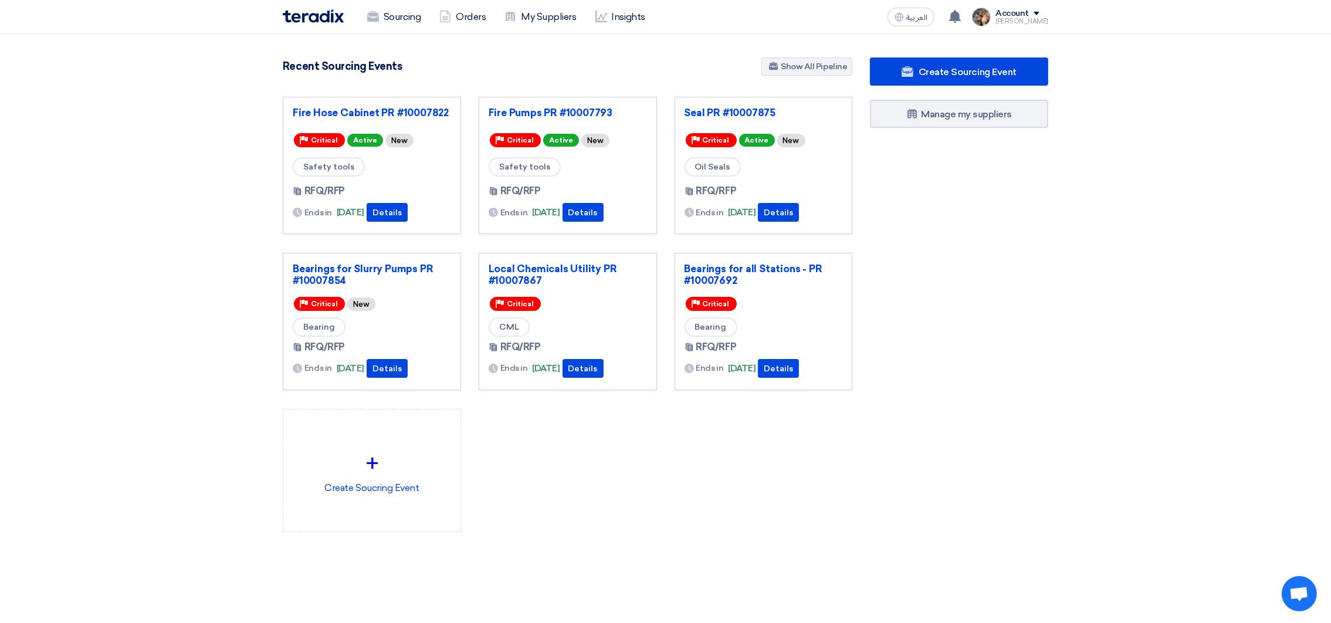
click at [538, 435] on div "Fire Hose Cabinet PR #10007822 Priority Critical Active New Safety tools RFQ/RF…" at bounding box center [567, 324] width 587 height 454
click at [400, 23] on link "Sourcing" at bounding box center [394, 17] width 72 height 26
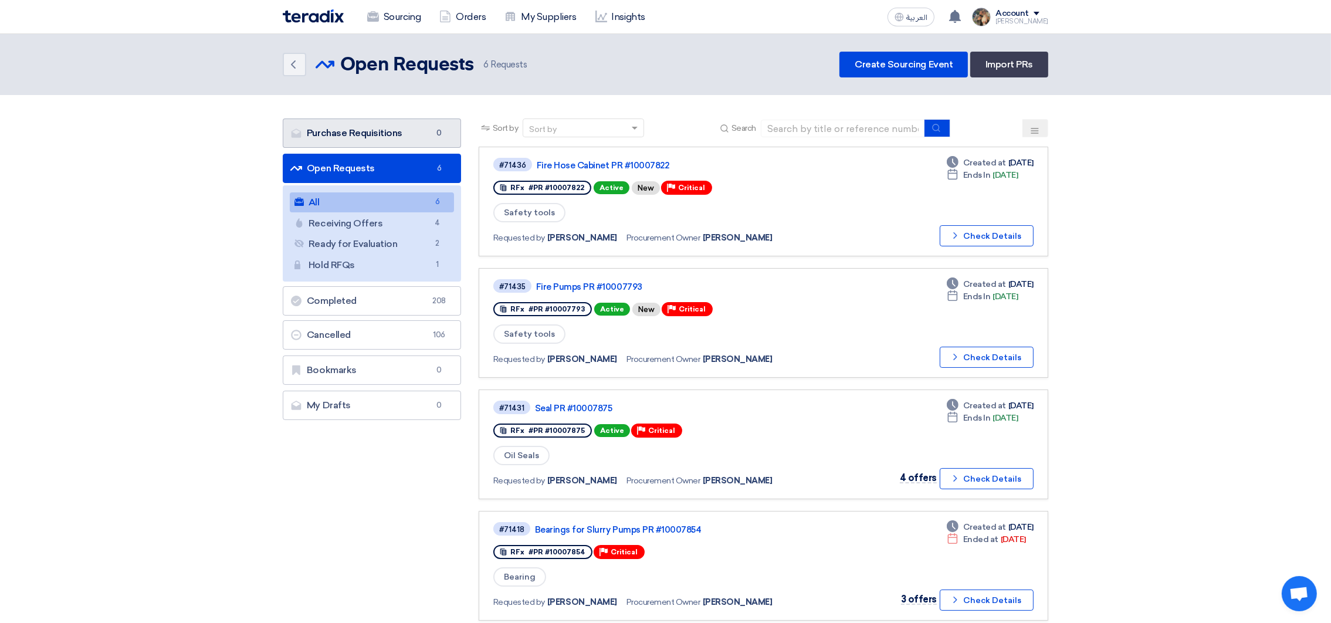
click at [353, 128] on link "Purchase Requisitions Purchase Requisitions 0" at bounding box center [372, 132] width 178 height 29
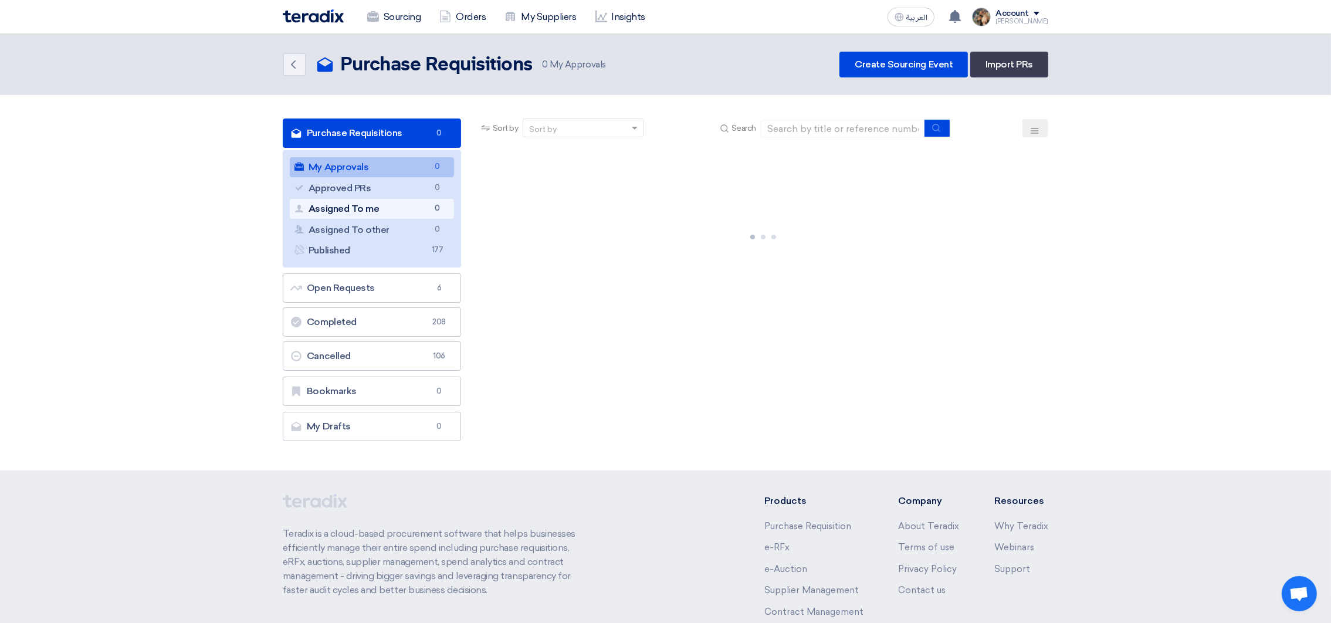
click at [428, 209] on link "Assigned To me Assigned To me 0" at bounding box center [372, 209] width 164 height 20
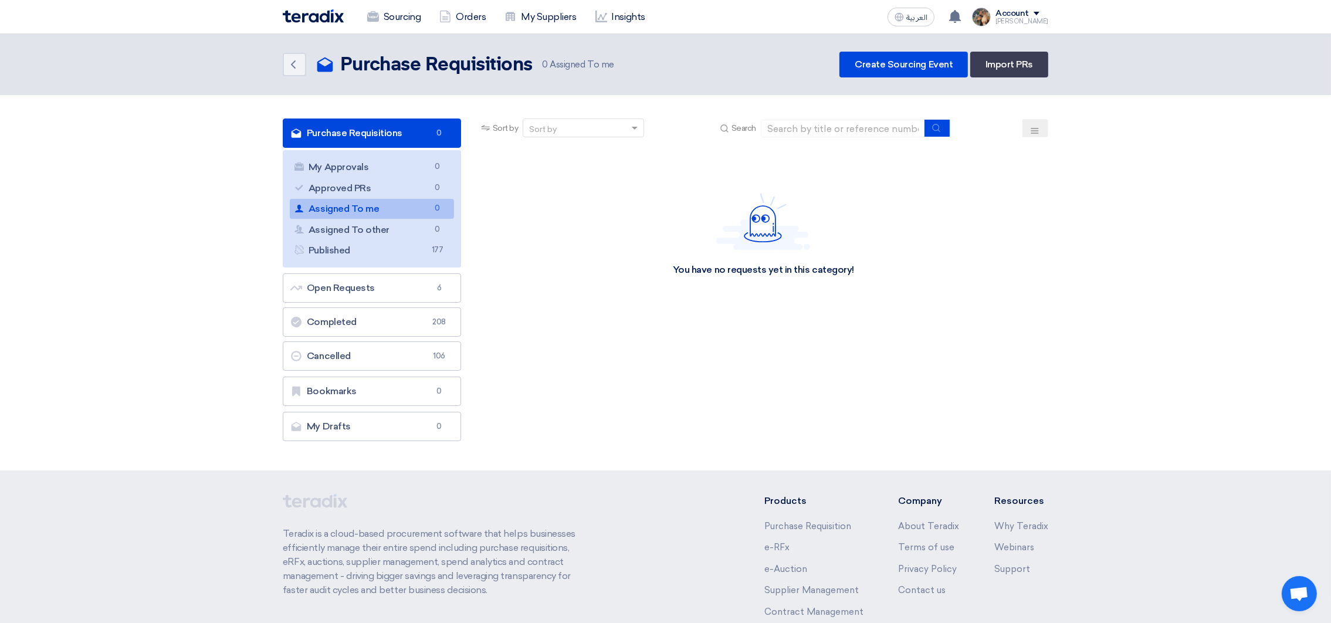
click at [303, 9] on img at bounding box center [313, 15] width 61 height 13
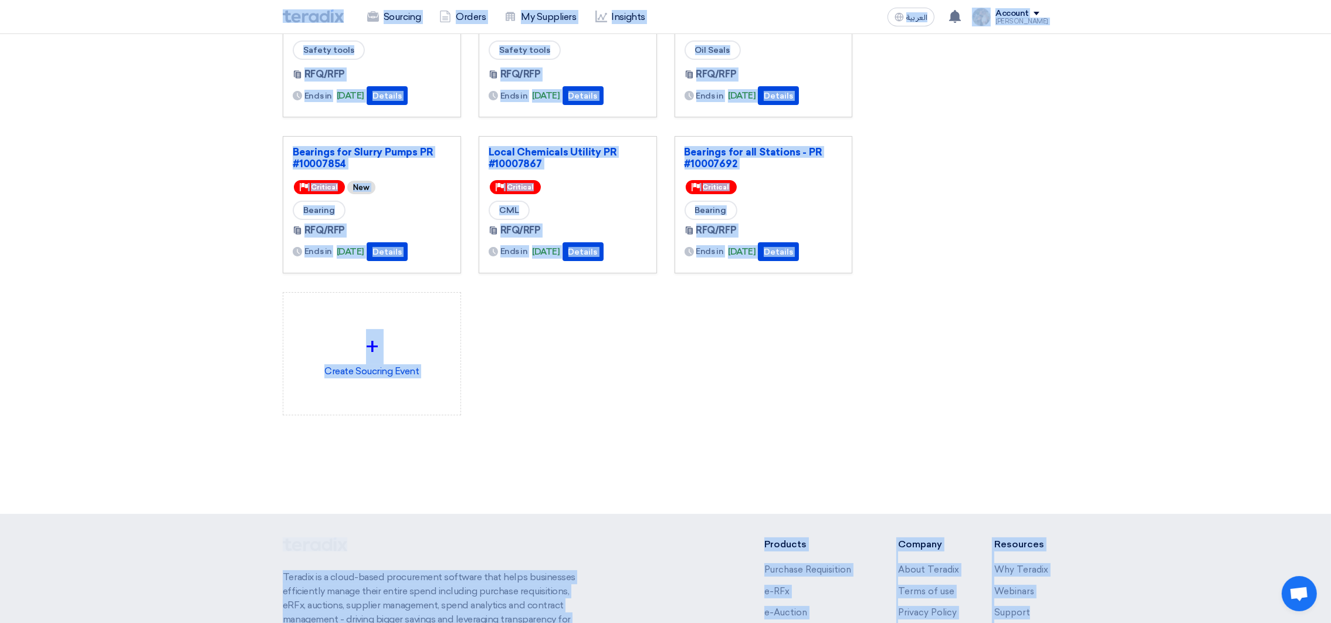
scroll to position [173, 0]
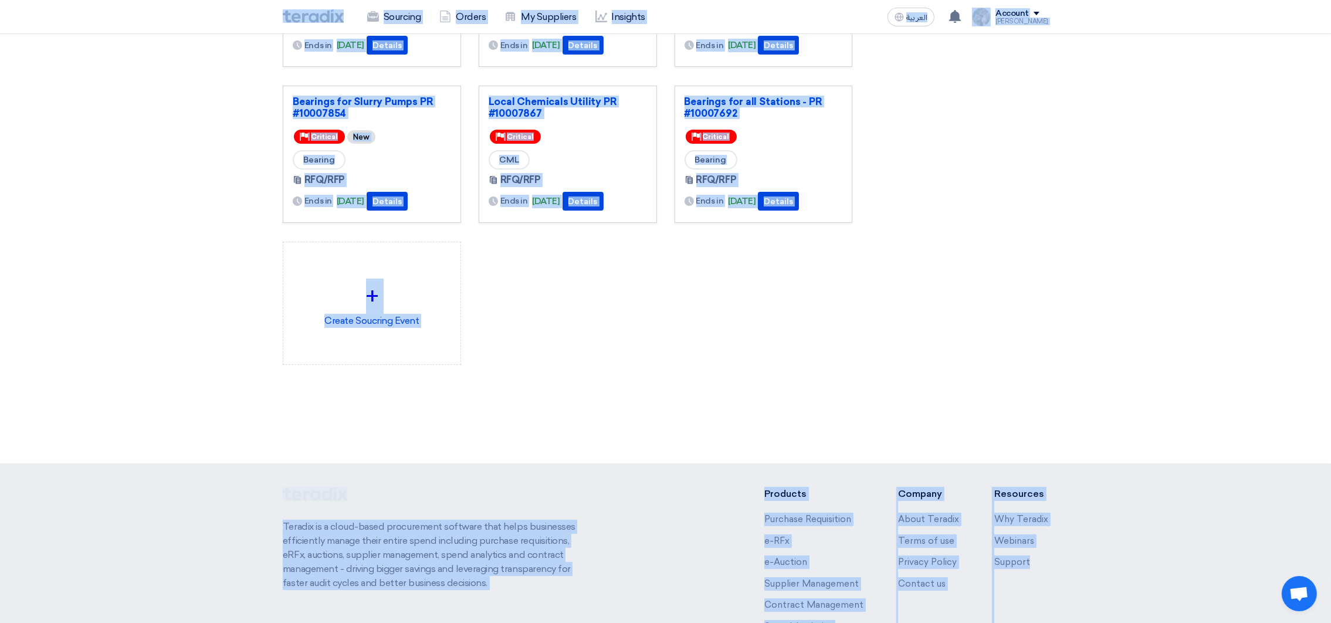
drag, startPoint x: 251, startPoint y: 12, endPoint x: 1076, endPoint y: 614, distance: 1021.0
click at [1076, 614] on app-shell "Sourcing Orders My Suppliers Insights العربية ع You have a new offer for 'Seal …" at bounding box center [665, 298] width 1331 height 862
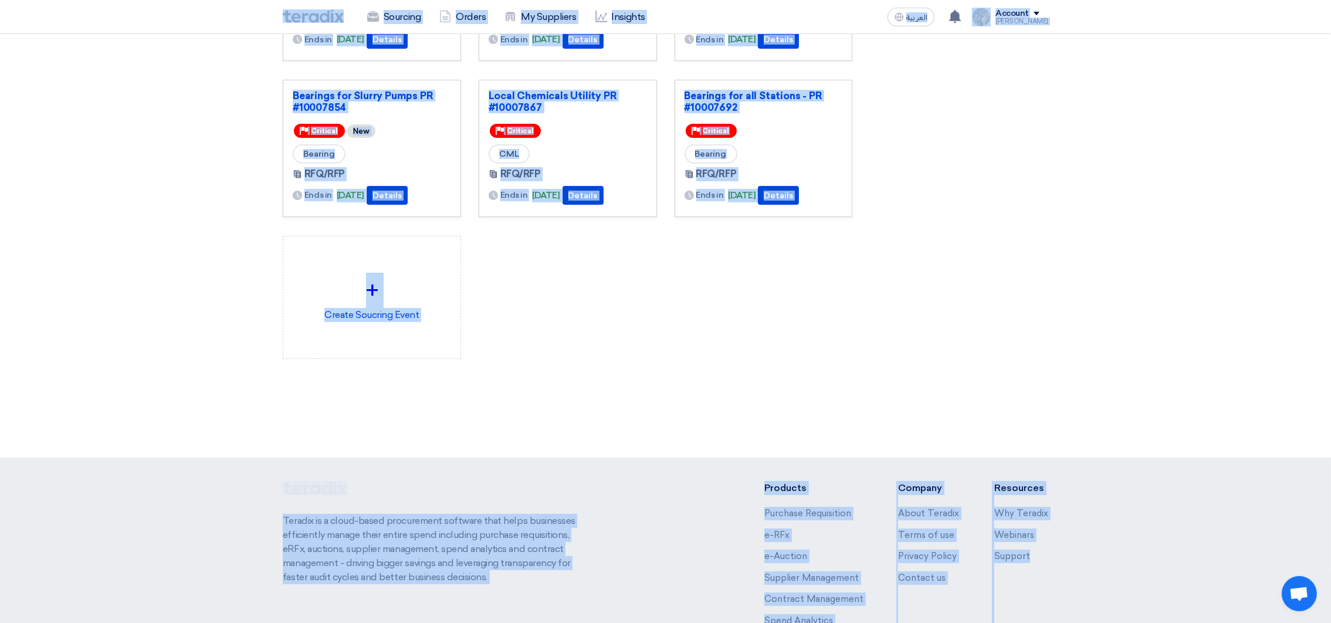
click at [872, 362] on div "Create Sourcing Event Manage my suppliers" at bounding box center [959, 144] width 196 height 521
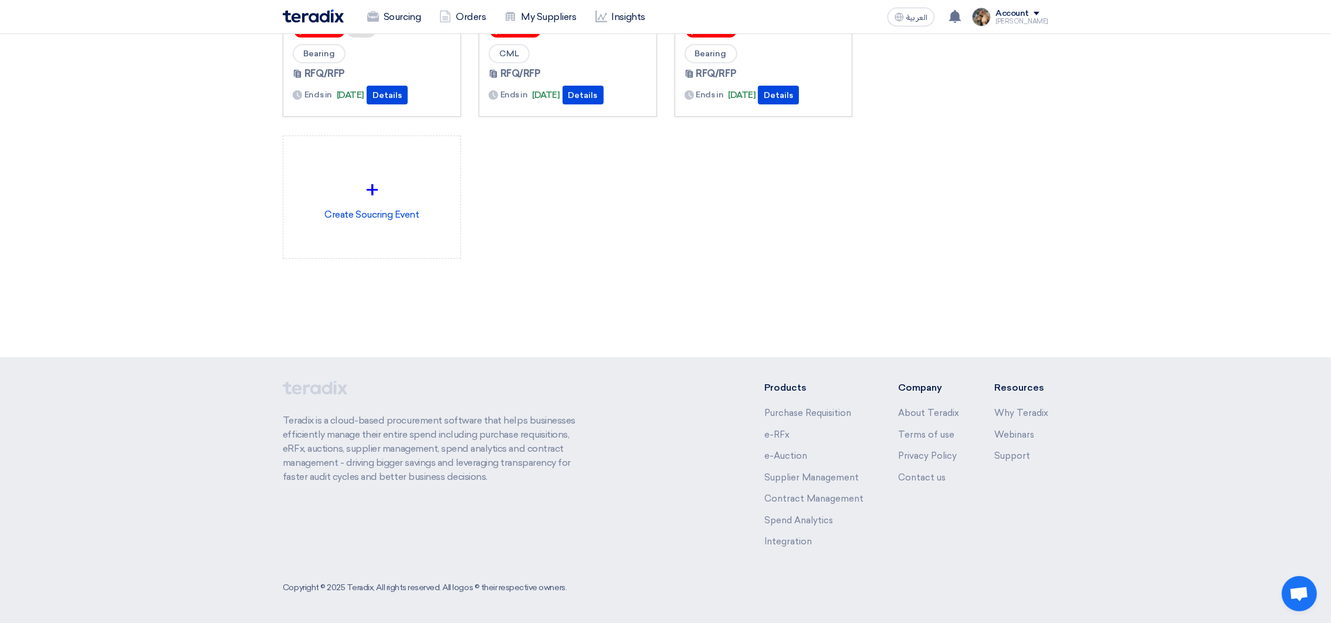
scroll to position [0, 0]
